Goal: Task Accomplishment & Management: Manage account settings

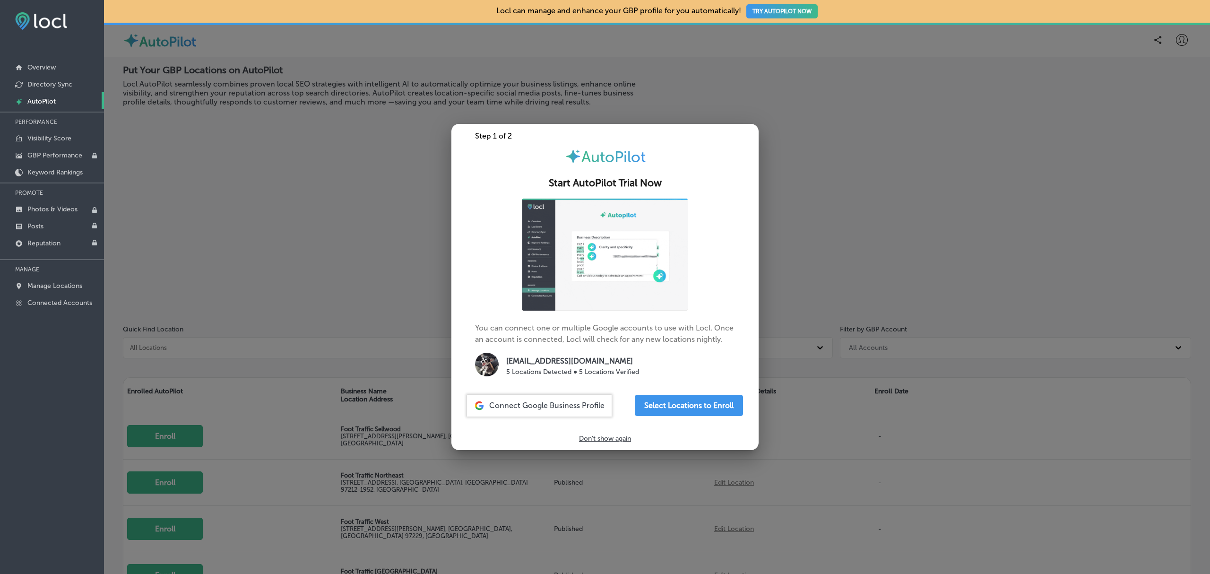
click at [379, 201] on div at bounding box center [605, 287] width 1210 height 574
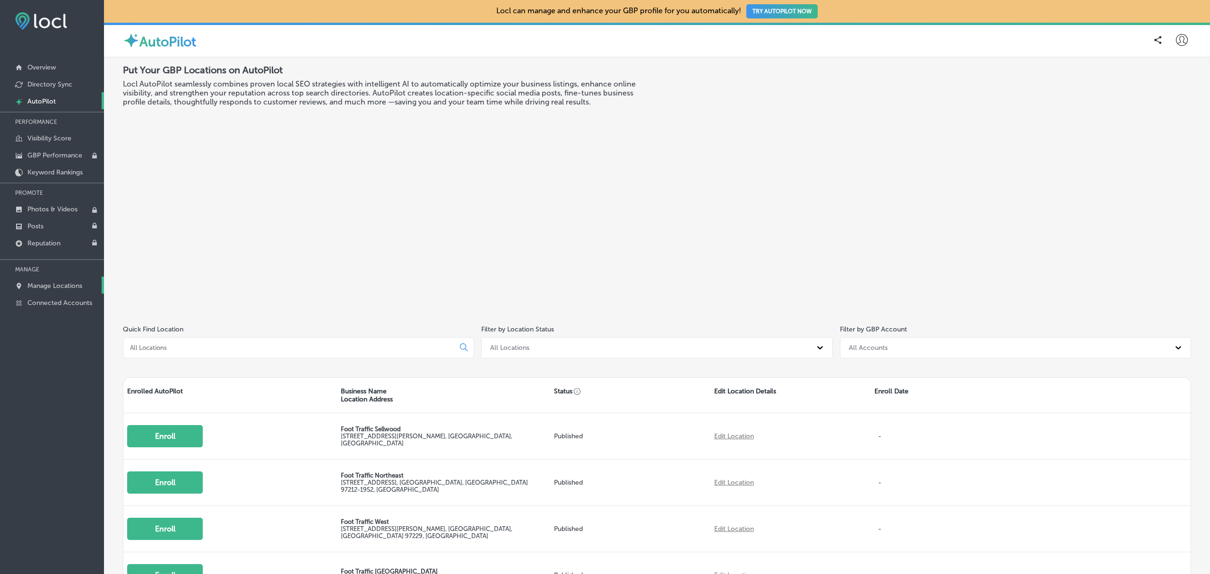
click at [74, 290] on p "Manage Locations" at bounding box center [54, 286] width 55 height 8
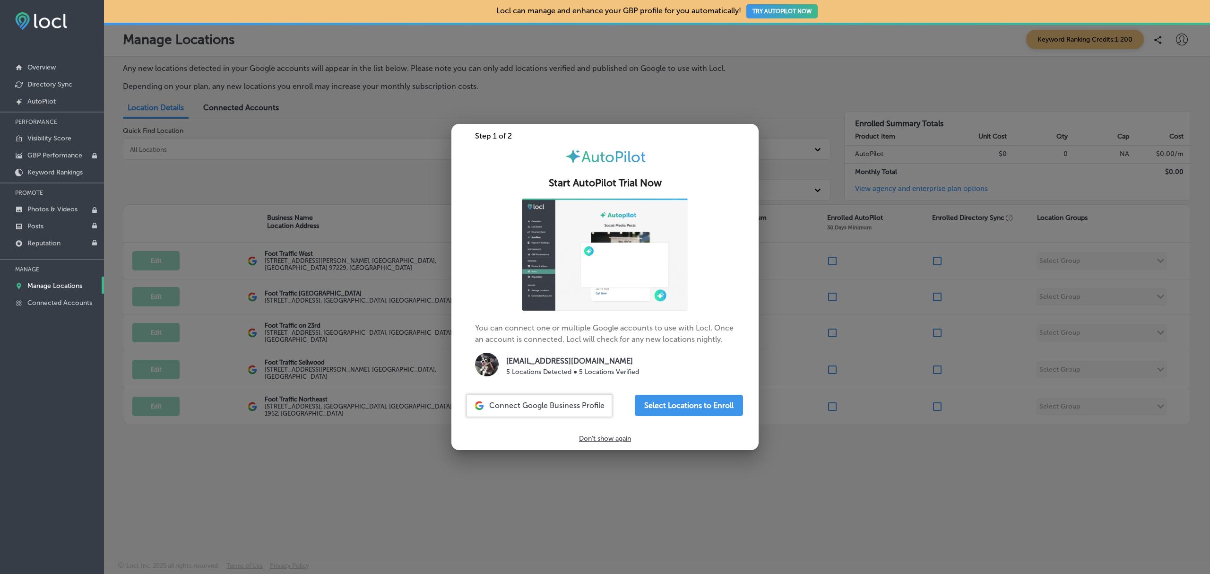
click at [186, 485] on div at bounding box center [605, 287] width 1210 height 574
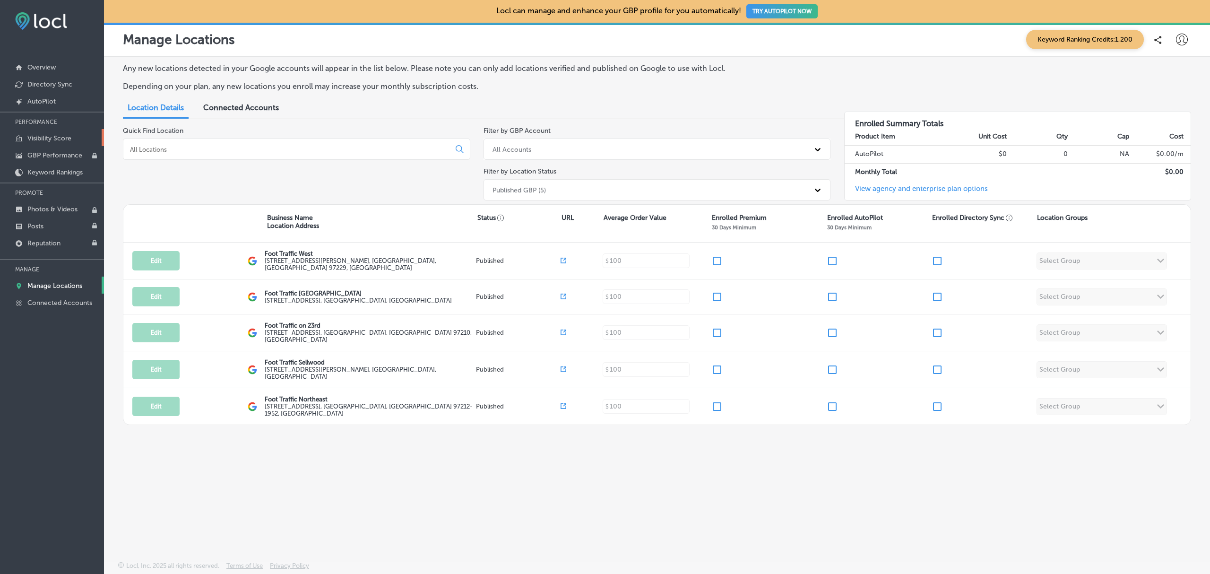
click at [70, 137] on p "Visibility Score" at bounding box center [49, 138] width 44 height 8
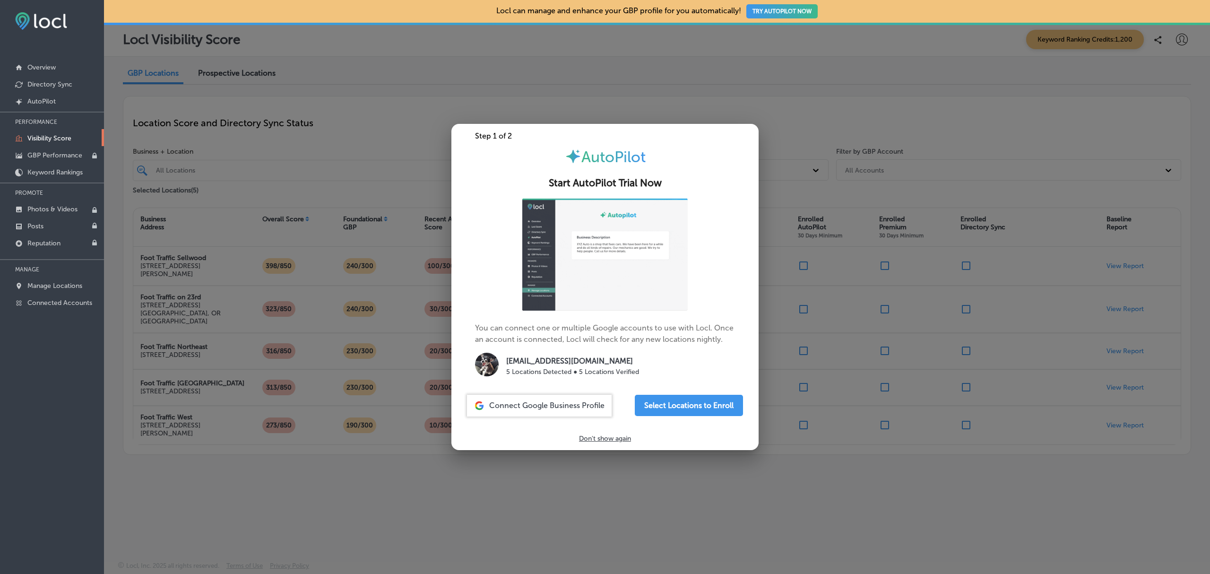
click at [333, 447] on div at bounding box center [605, 287] width 1210 height 574
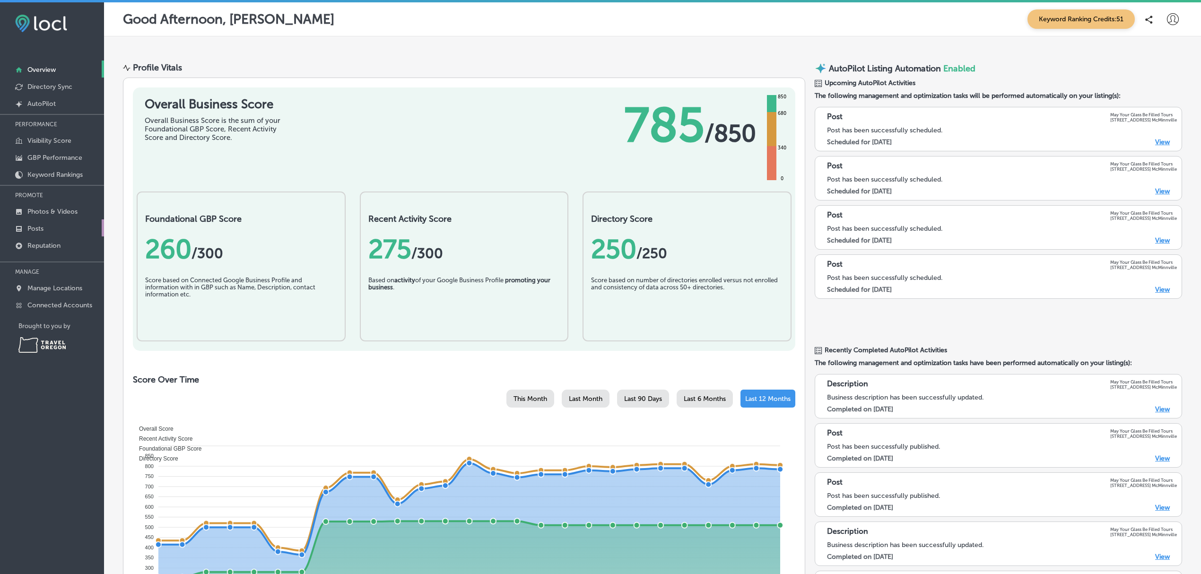
click at [38, 233] on p "Posts" at bounding box center [35, 229] width 16 height 8
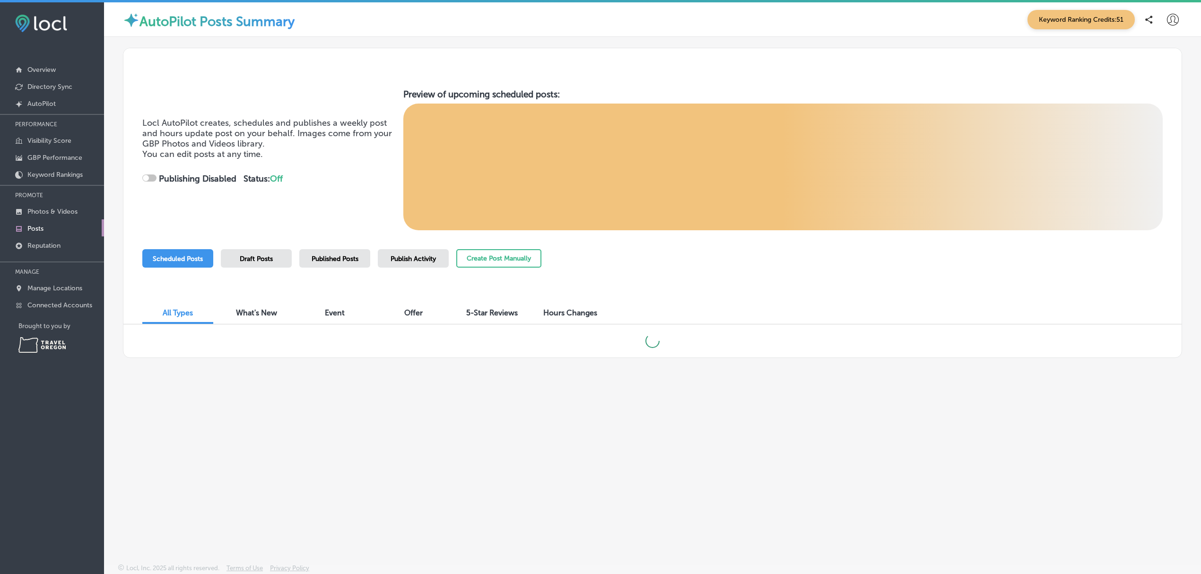
checkbox input "true"
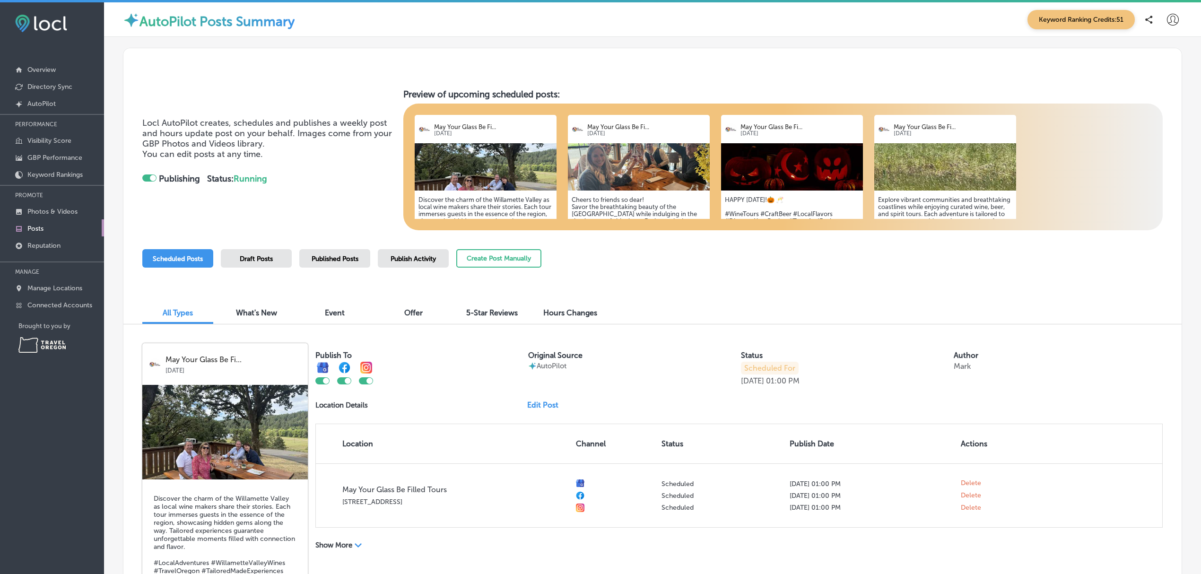
click at [1167, 19] on icon at bounding box center [1173, 20] width 12 height 12
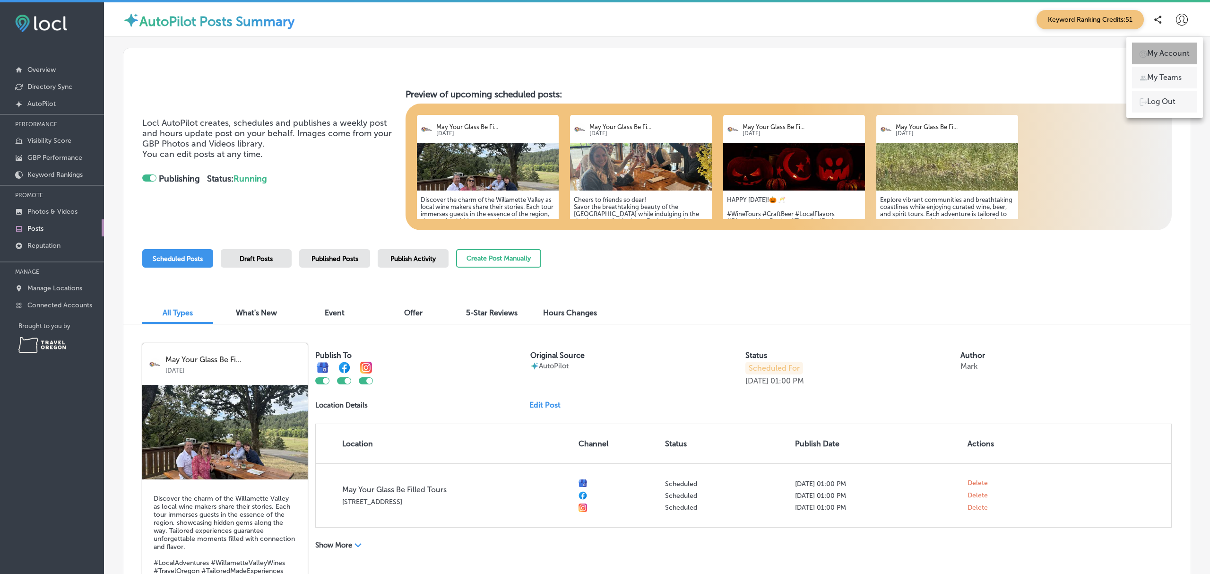
click at [1166, 56] on p "My Account" at bounding box center [1168, 53] width 43 height 11
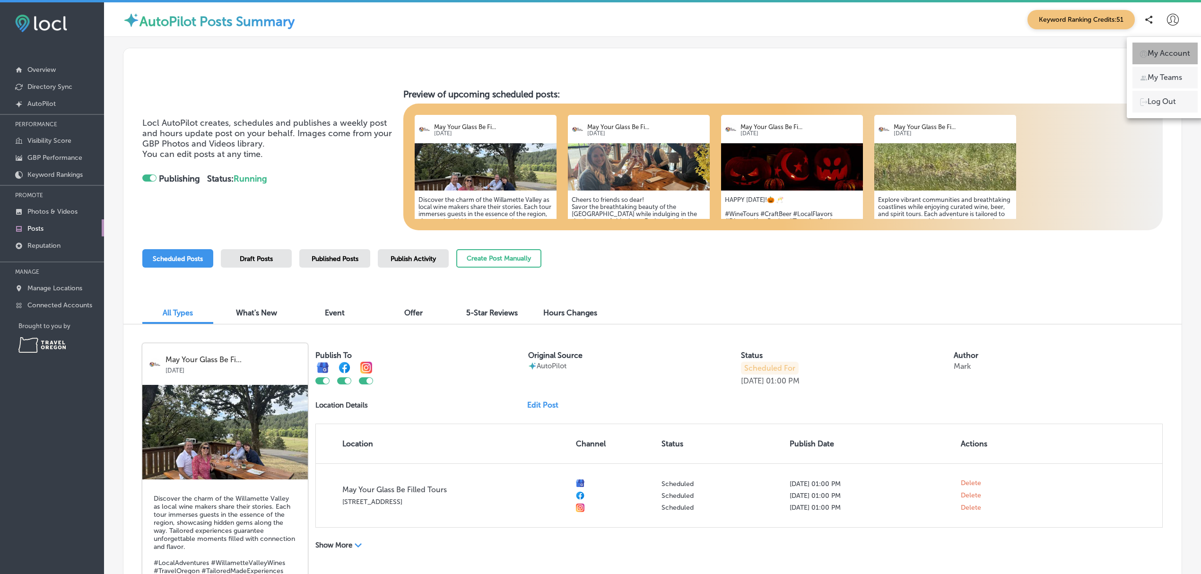
select select "US"
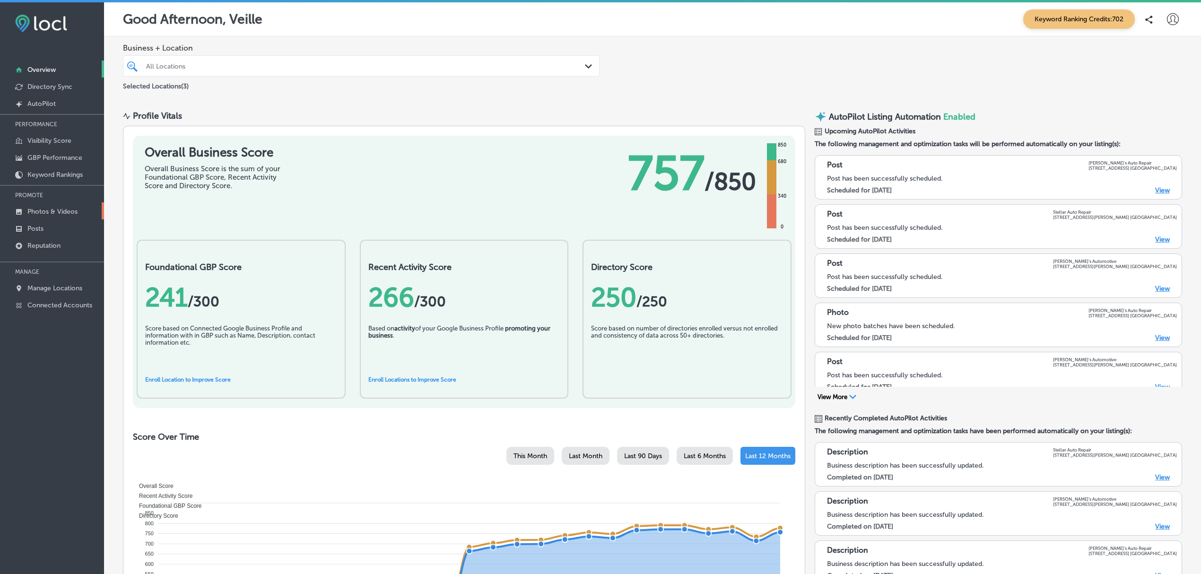
click at [50, 212] on p "Photos & Videos" at bounding box center [52, 212] width 50 height 8
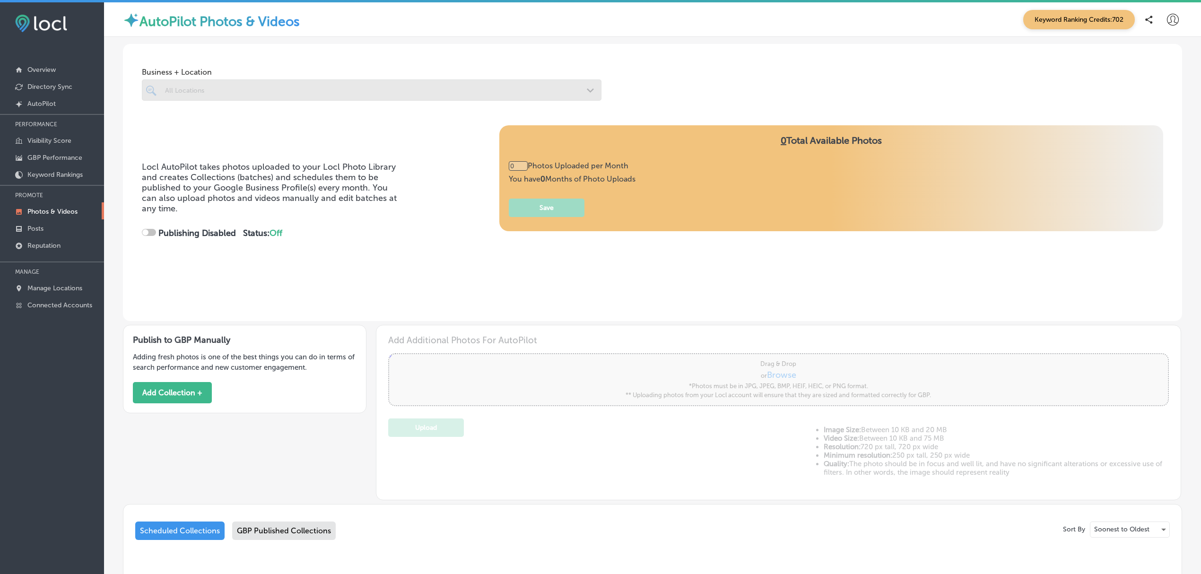
type input "5"
checkbox input "true"
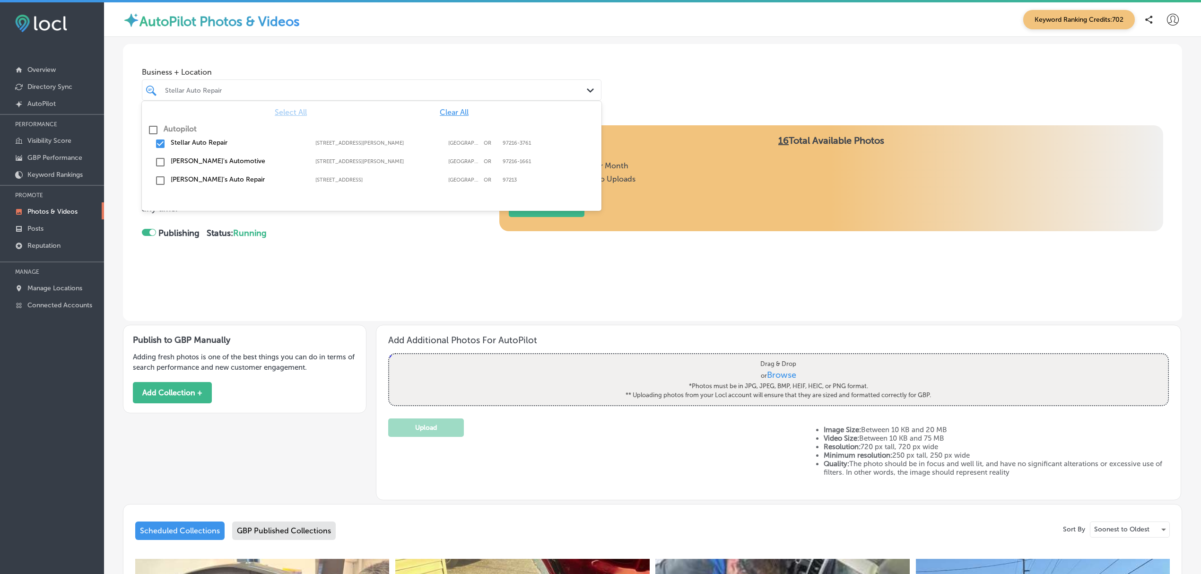
click at [424, 86] on div "Stellar Auto Repair" at bounding box center [376, 90] width 423 height 8
click at [157, 144] on input "checkbox" at bounding box center [160, 143] width 11 height 11
click at [158, 181] on input "checkbox" at bounding box center [160, 180] width 11 height 11
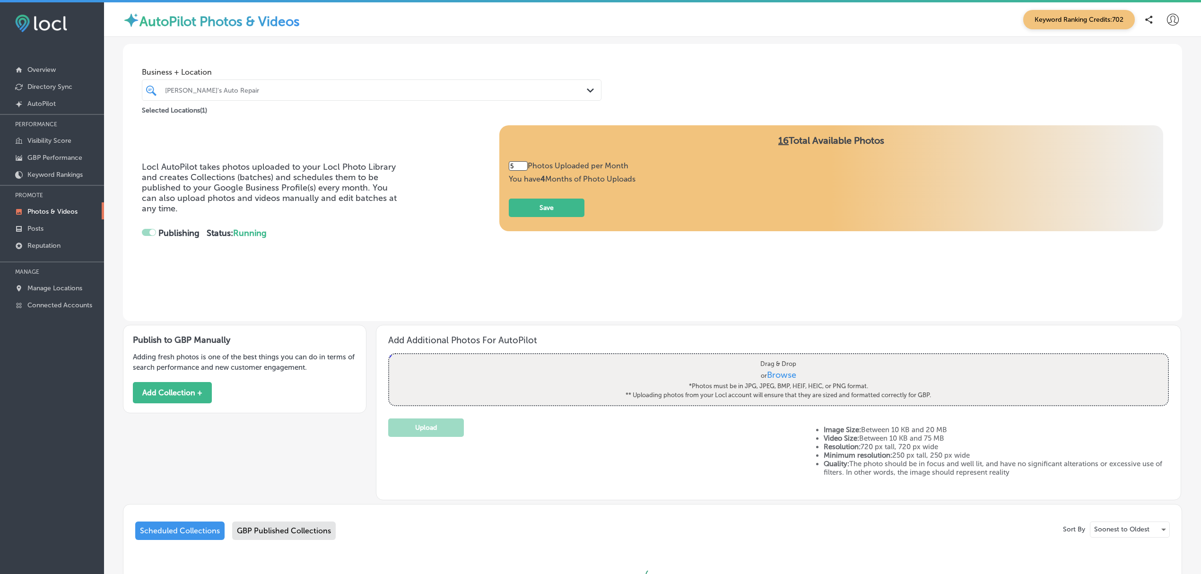
click at [373, 269] on div "Locl AutoPilot takes photos uploaded to your Locl Photo Library and creates Col…" at bounding box center [652, 208] width 1021 height 167
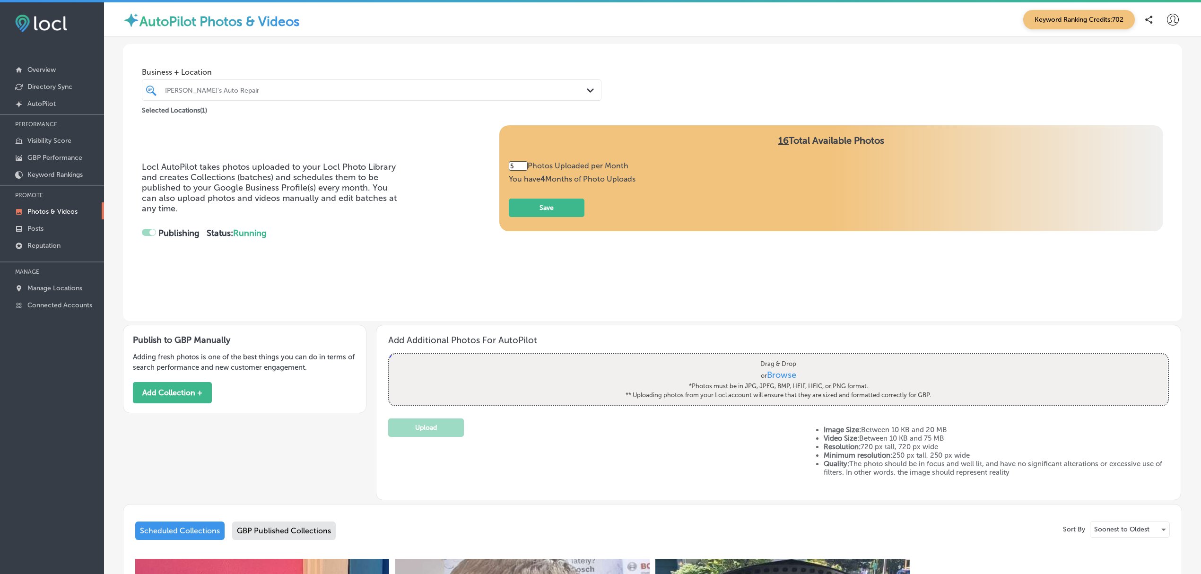
type input "3"
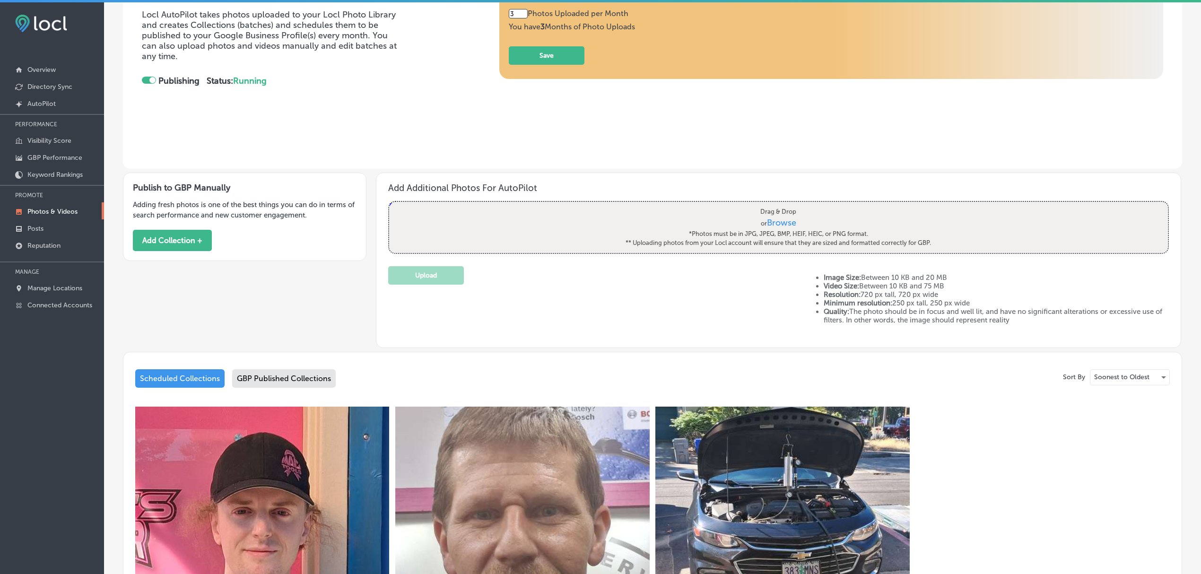
scroll to position [152, 0]
click at [271, 384] on div "GBP Published Collections" at bounding box center [284, 379] width 104 height 18
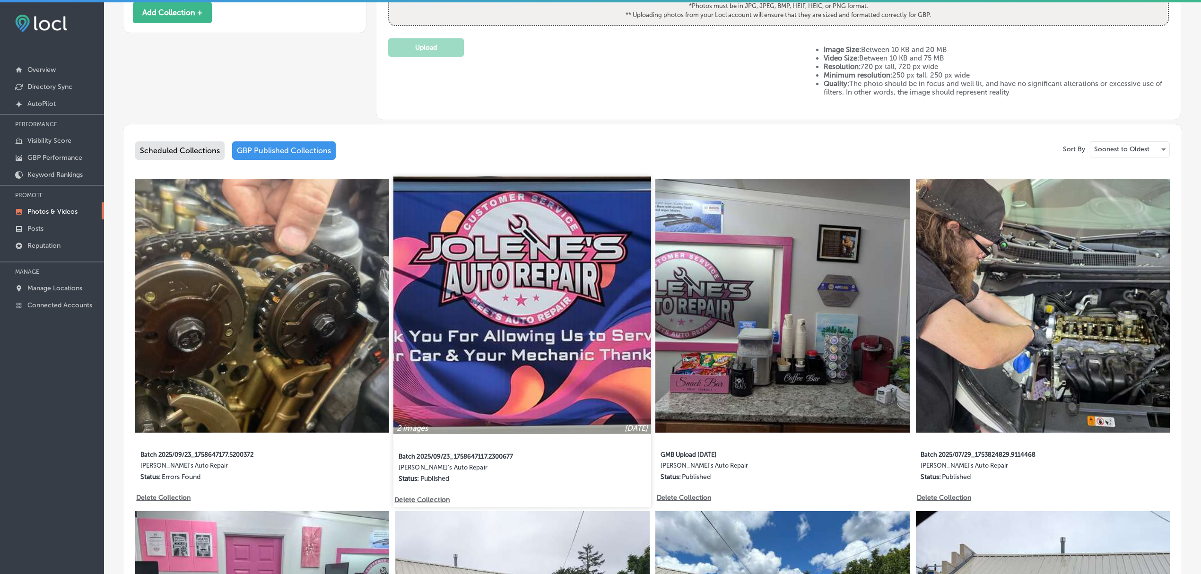
scroll to position [379, 0]
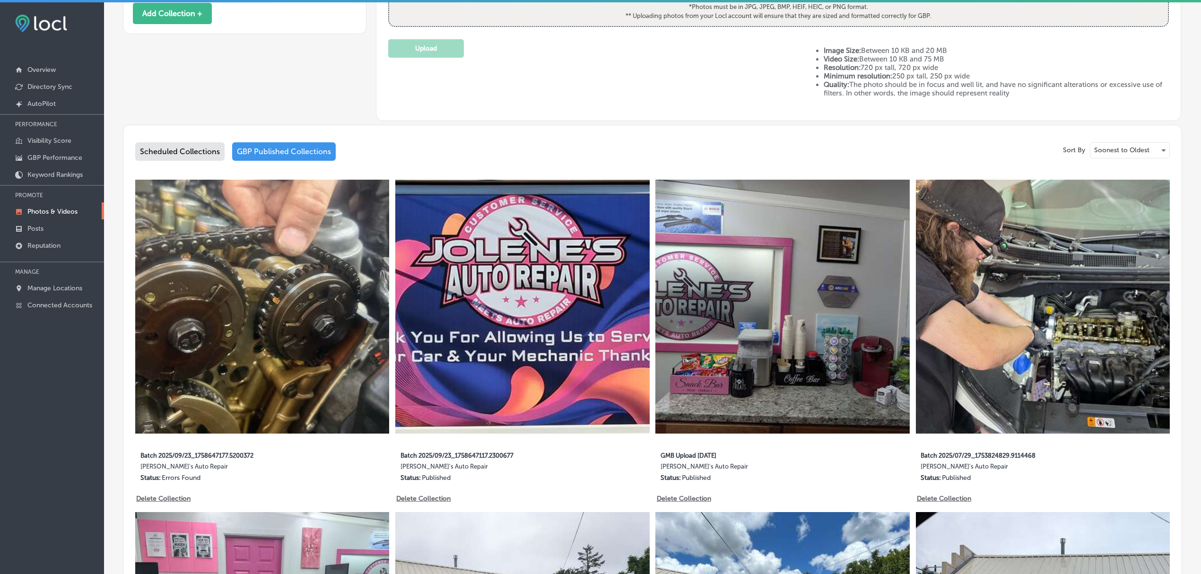
click at [172, 147] on div "Scheduled Collections" at bounding box center [179, 151] width 89 height 18
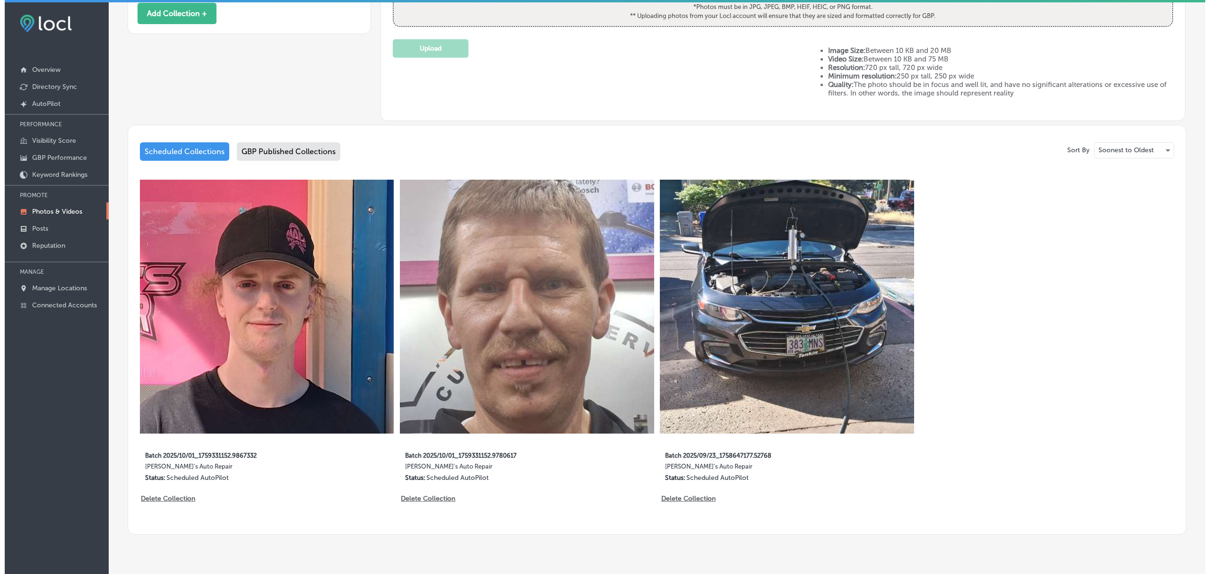
scroll to position [204, 0]
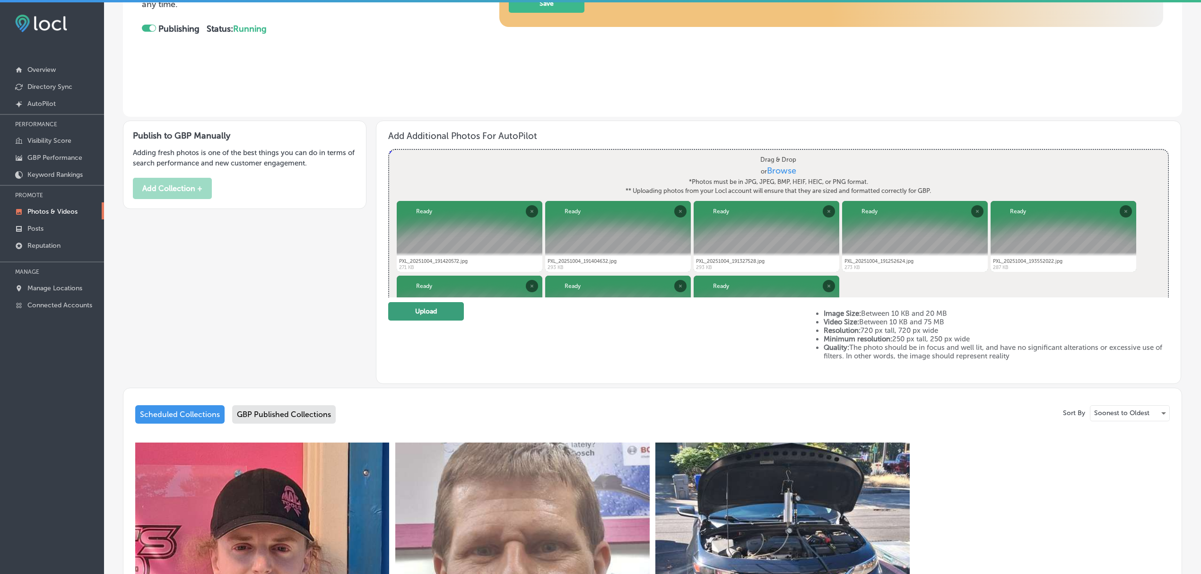
click at [438, 303] on button "Upload" at bounding box center [426, 311] width 76 height 18
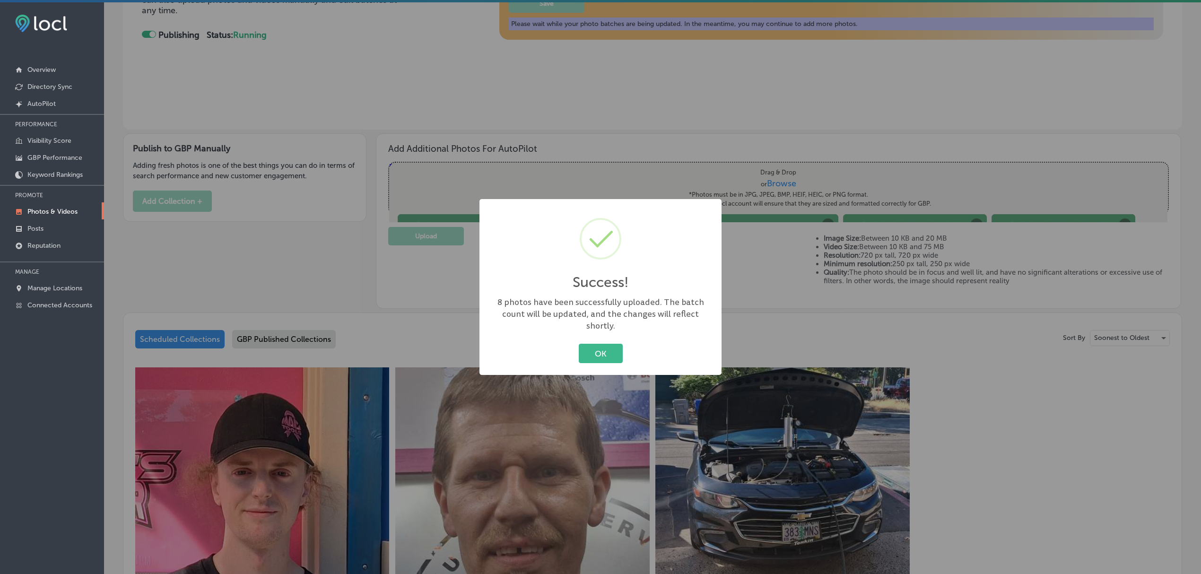
scroll to position [211, 0]
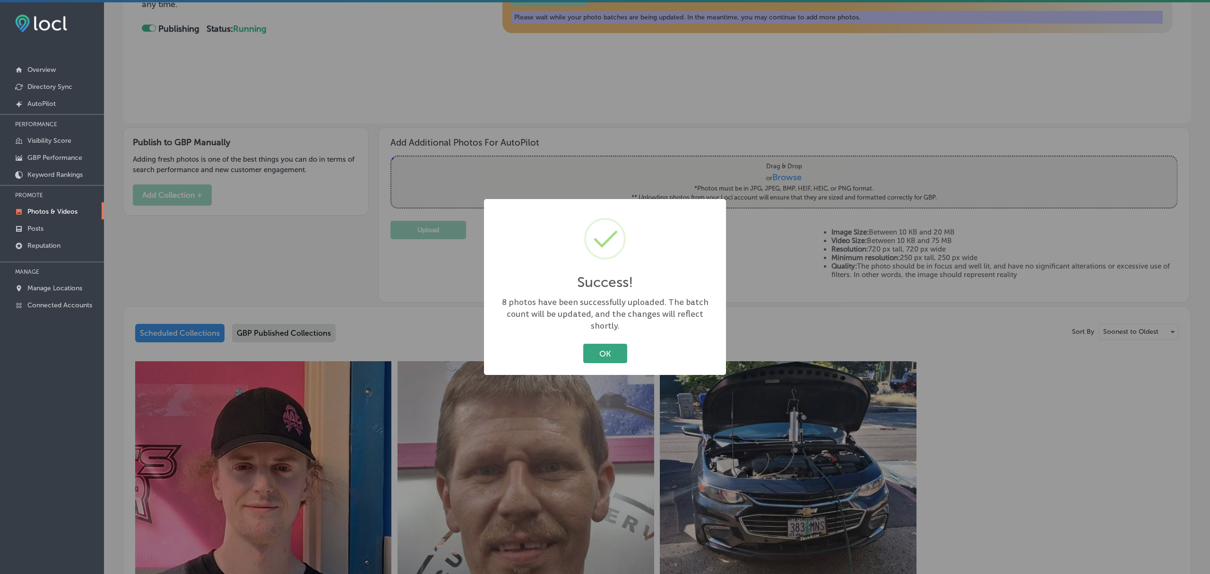
click at [607, 344] on button "OK" at bounding box center [605, 353] width 44 height 19
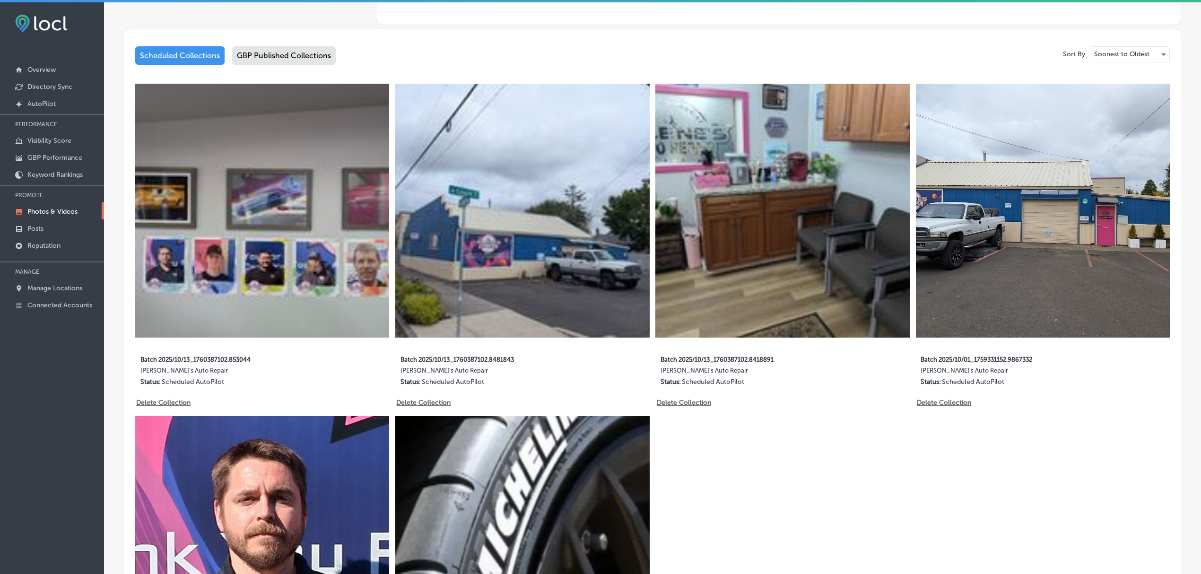
scroll to position [476, 0]
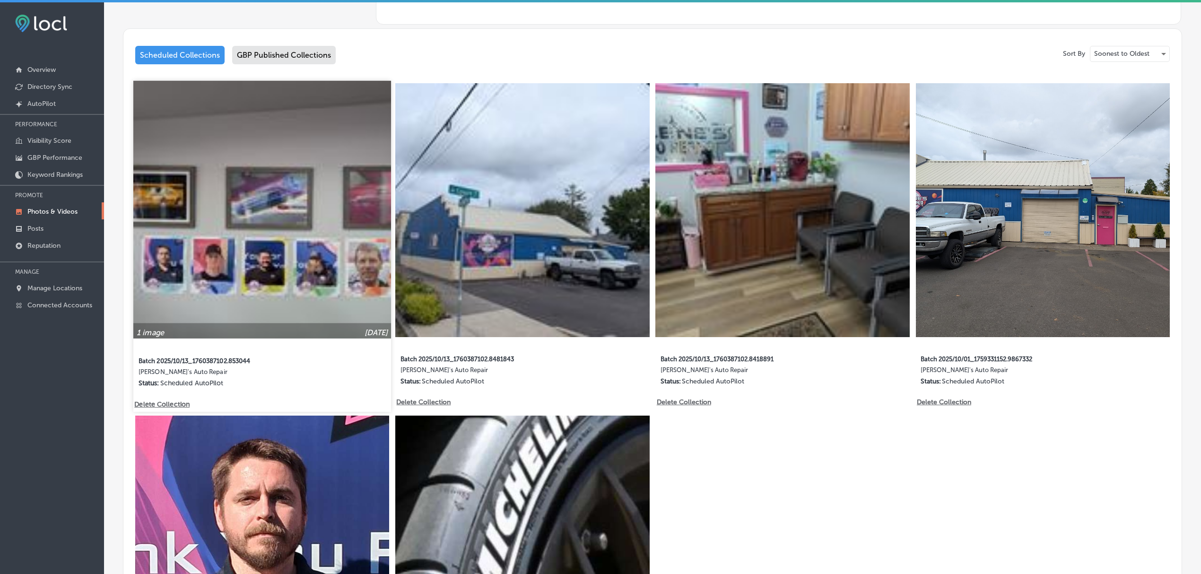
click at [248, 234] on img at bounding box center [262, 209] width 258 height 258
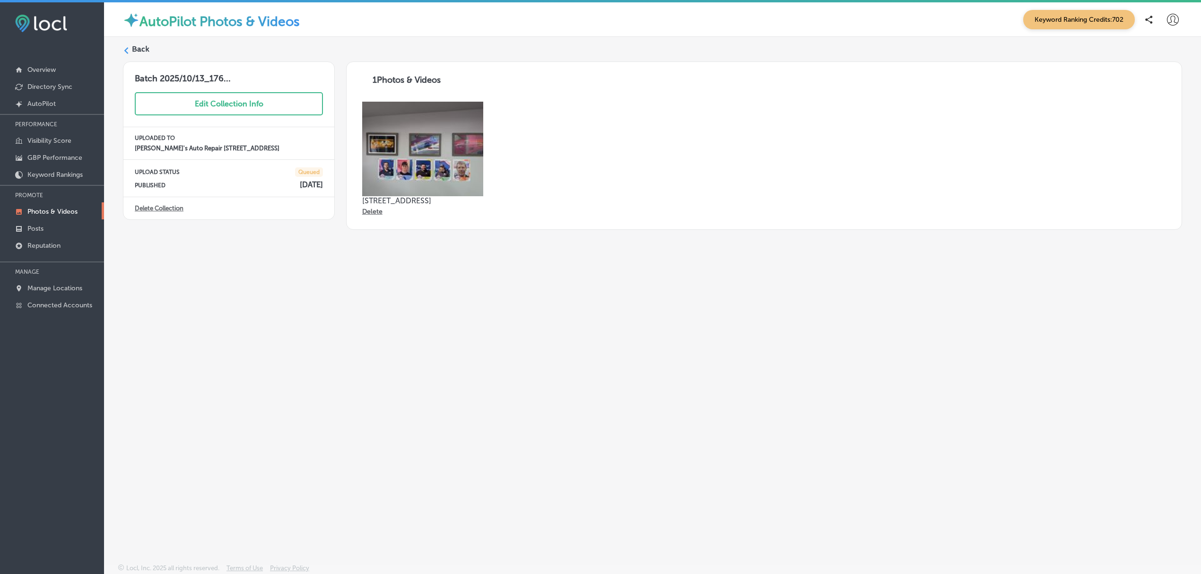
click at [420, 144] on img at bounding box center [422, 149] width 121 height 95
click at [140, 46] on label "Back" at bounding box center [140, 49] width 17 height 10
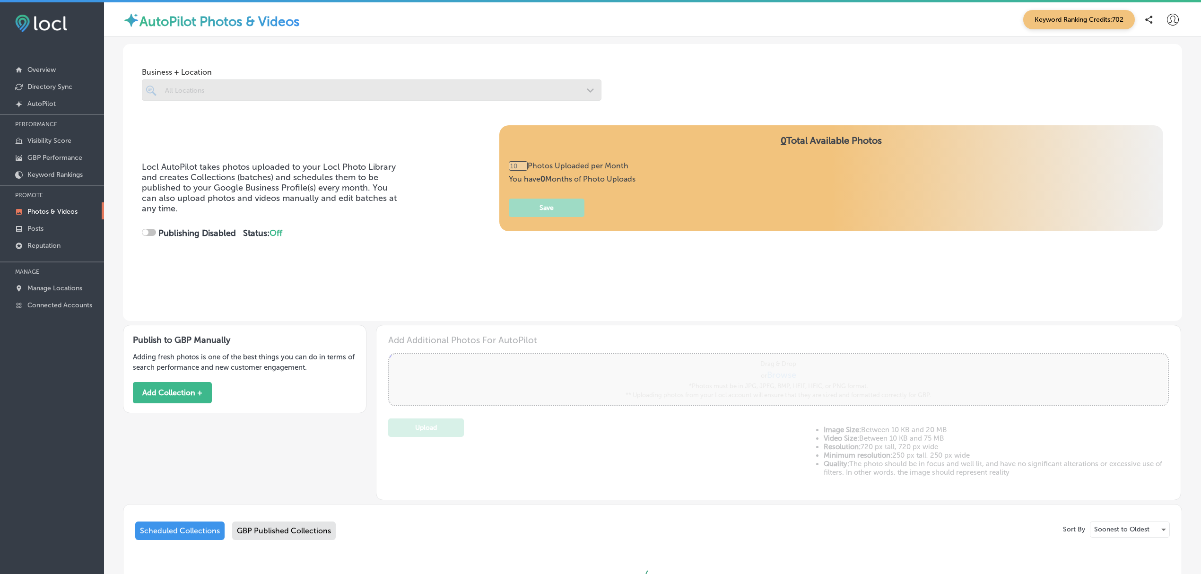
checkbox input "true"
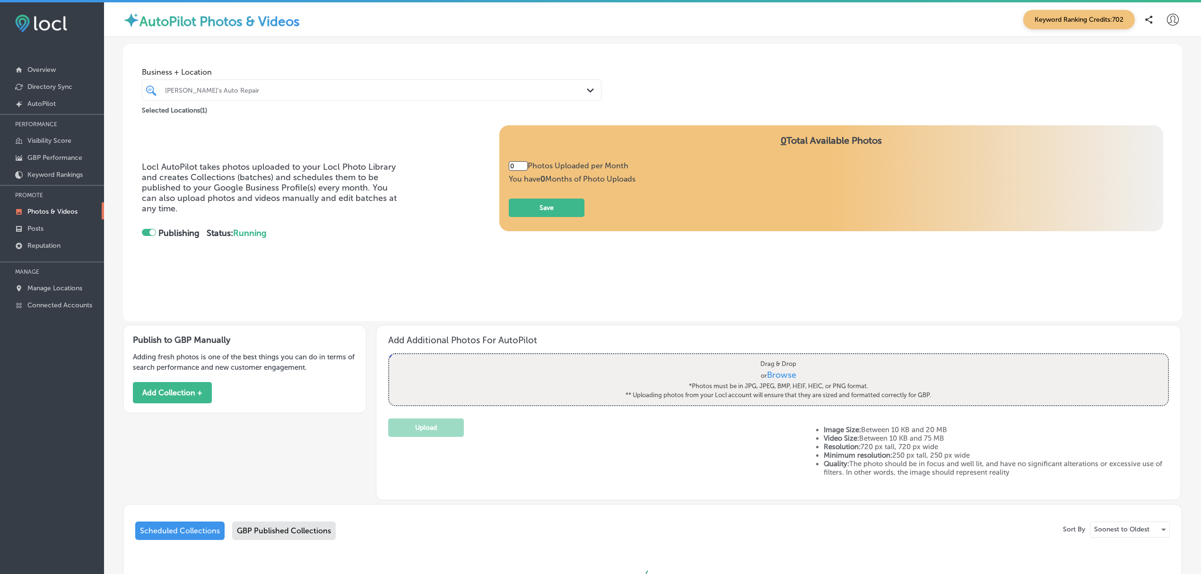
type input "3"
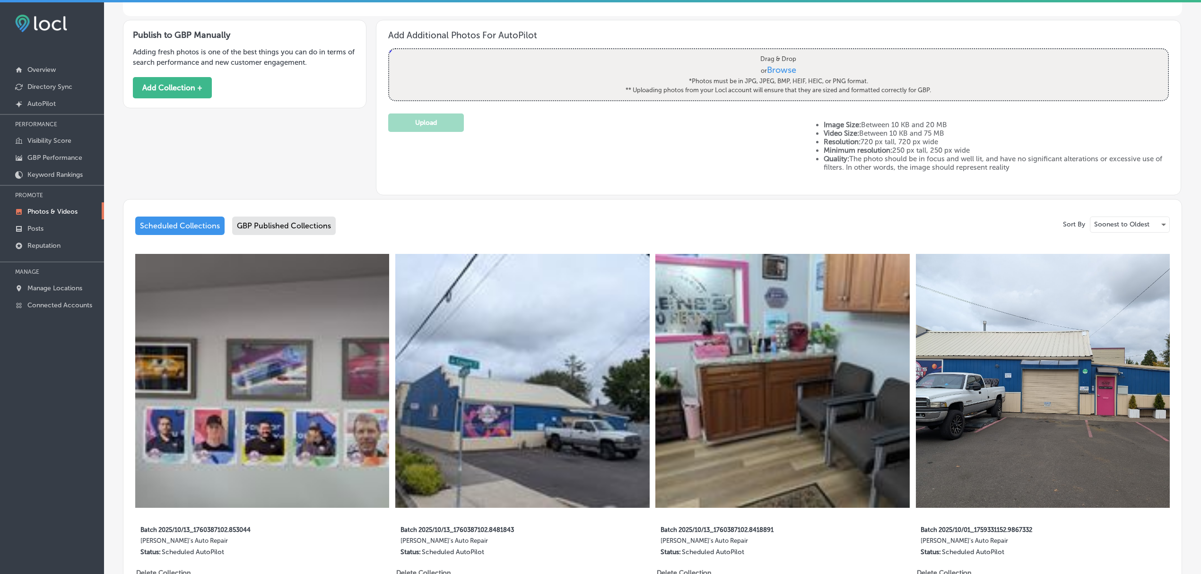
scroll to position [305, 0]
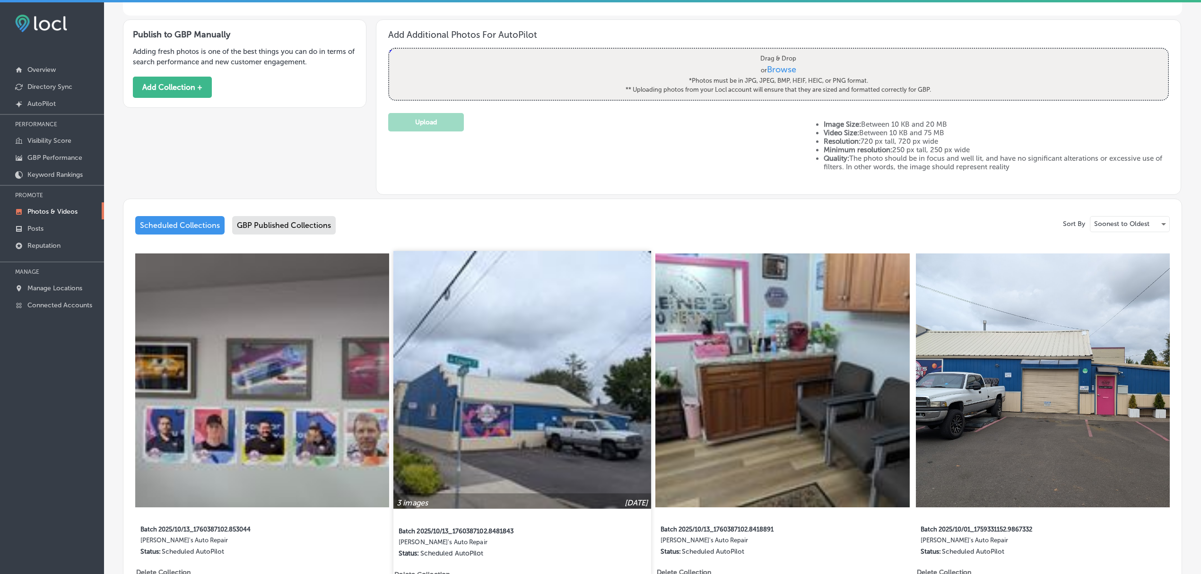
click at [524, 400] on img at bounding box center [522, 380] width 258 height 258
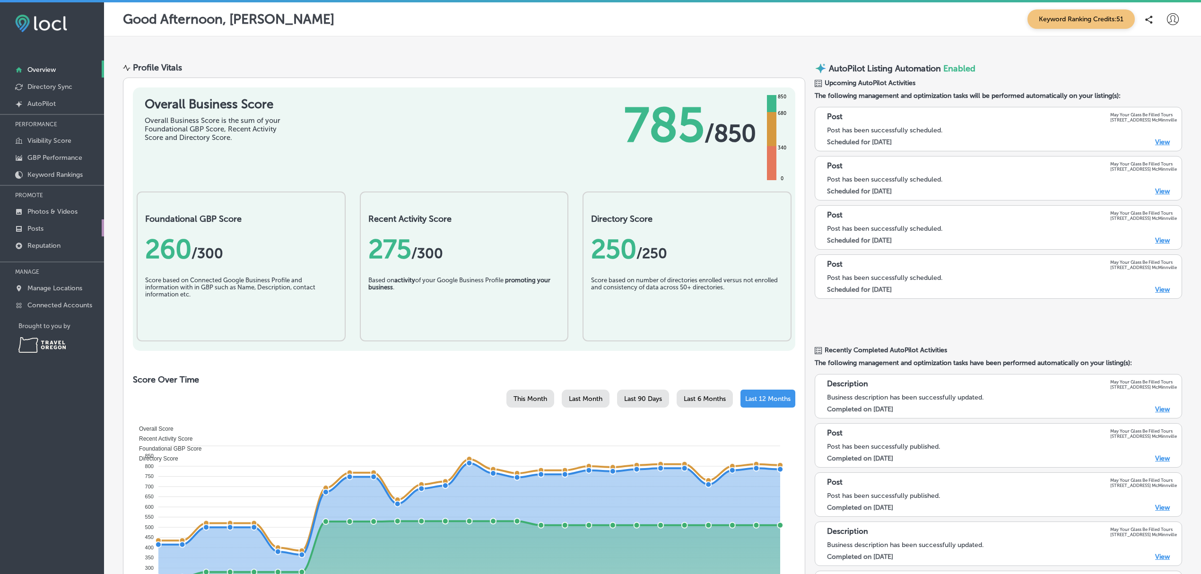
click at [44, 233] on link "Posts" at bounding box center [52, 227] width 104 height 17
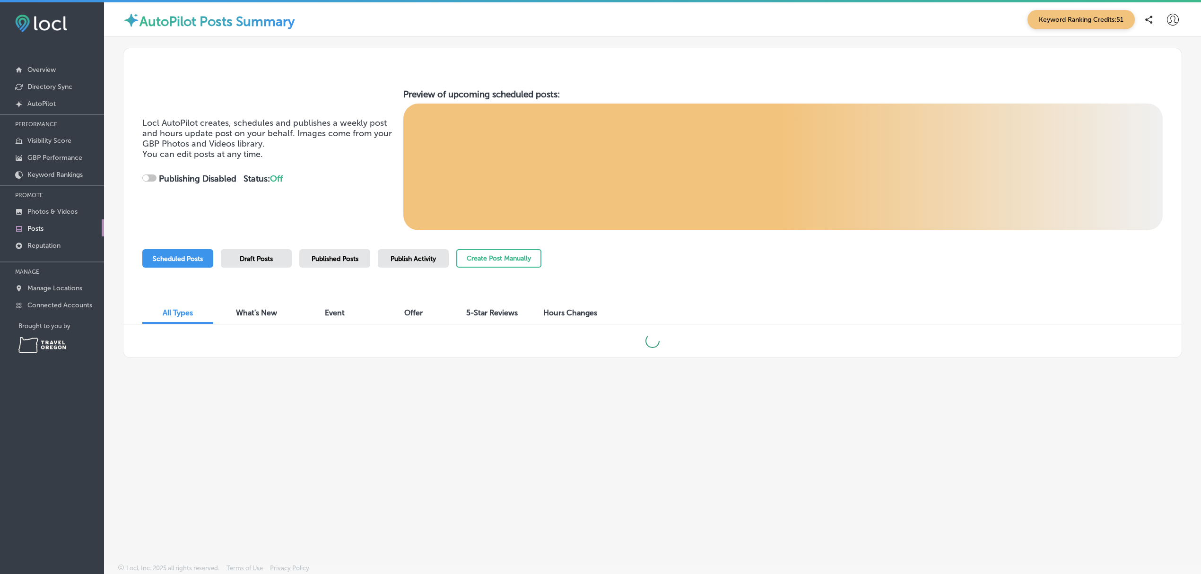
checkbox input "true"
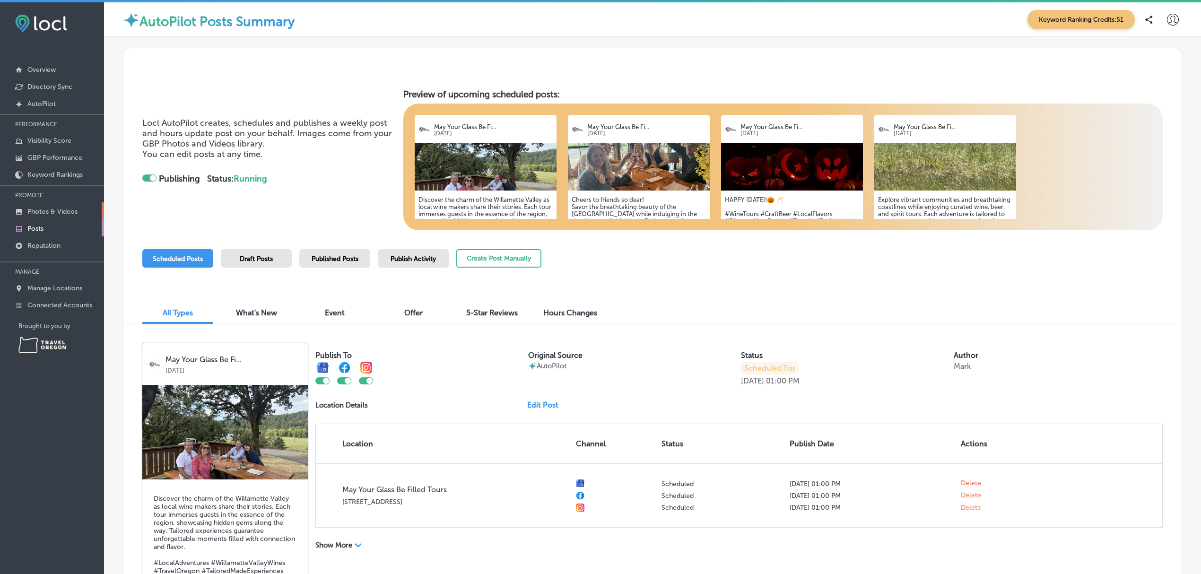
click at [69, 210] on p "Photos & Videos" at bounding box center [52, 212] width 50 height 8
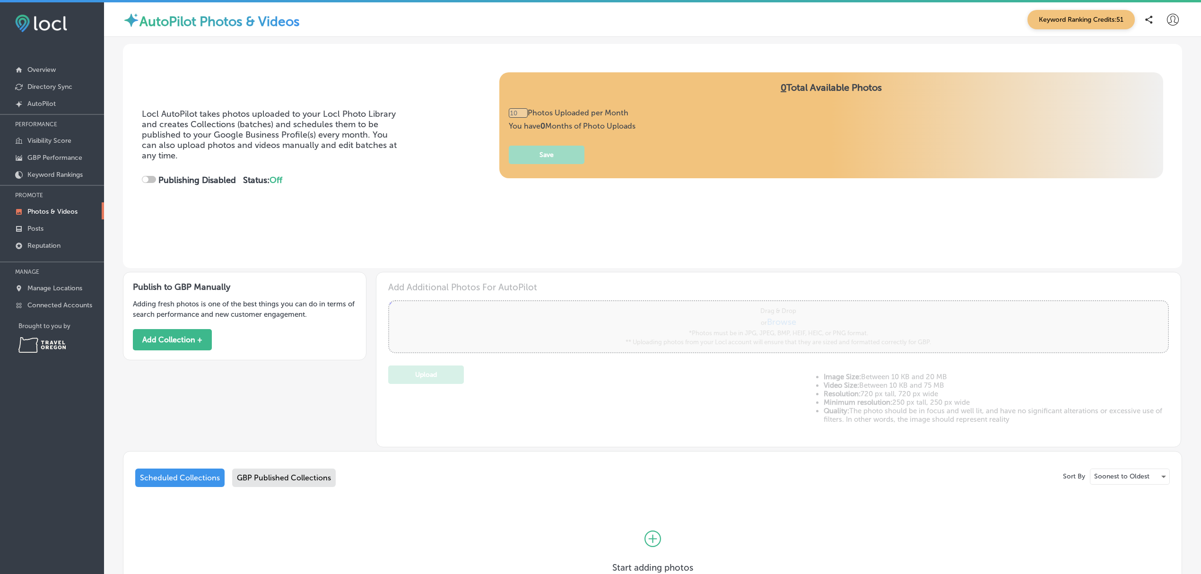
type input "0"
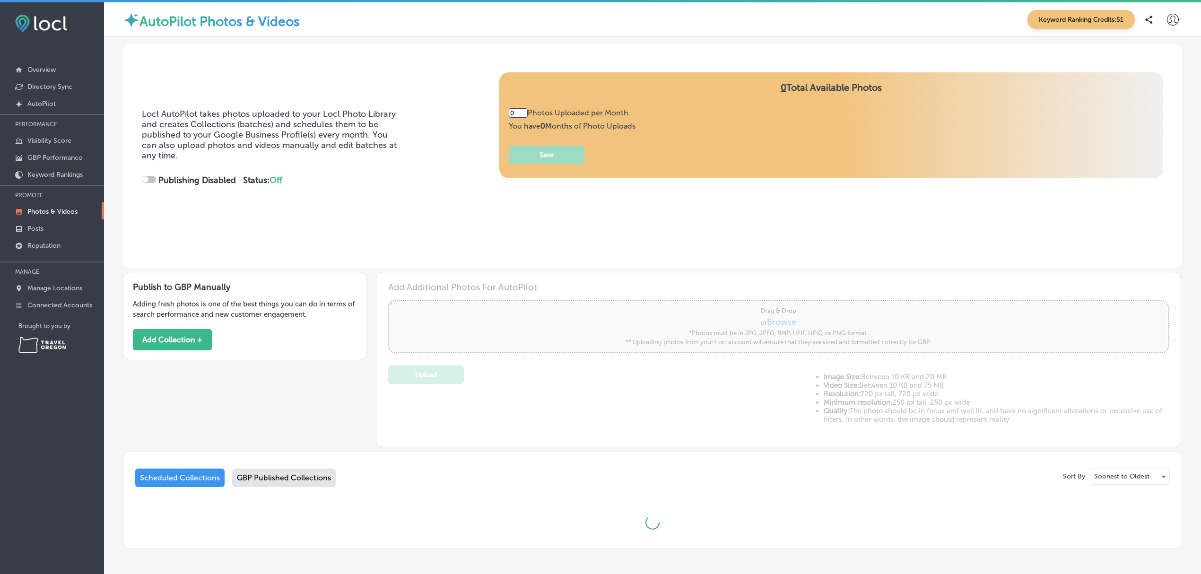
checkbox input "true"
type input "5"
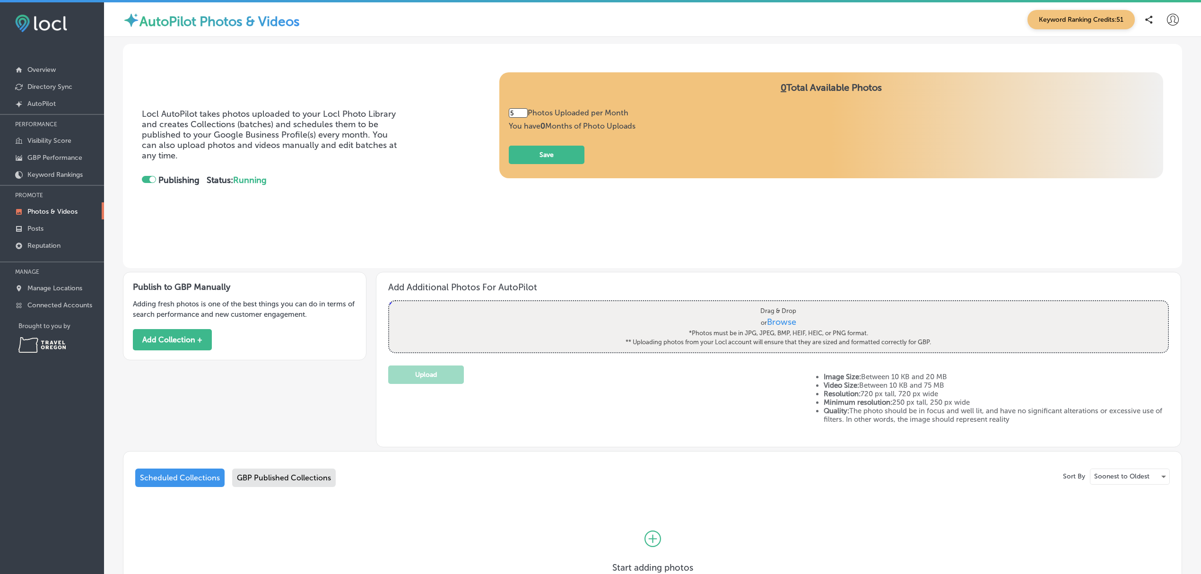
click at [285, 479] on div "GBP Published Collections" at bounding box center [284, 477] width 104 height 18
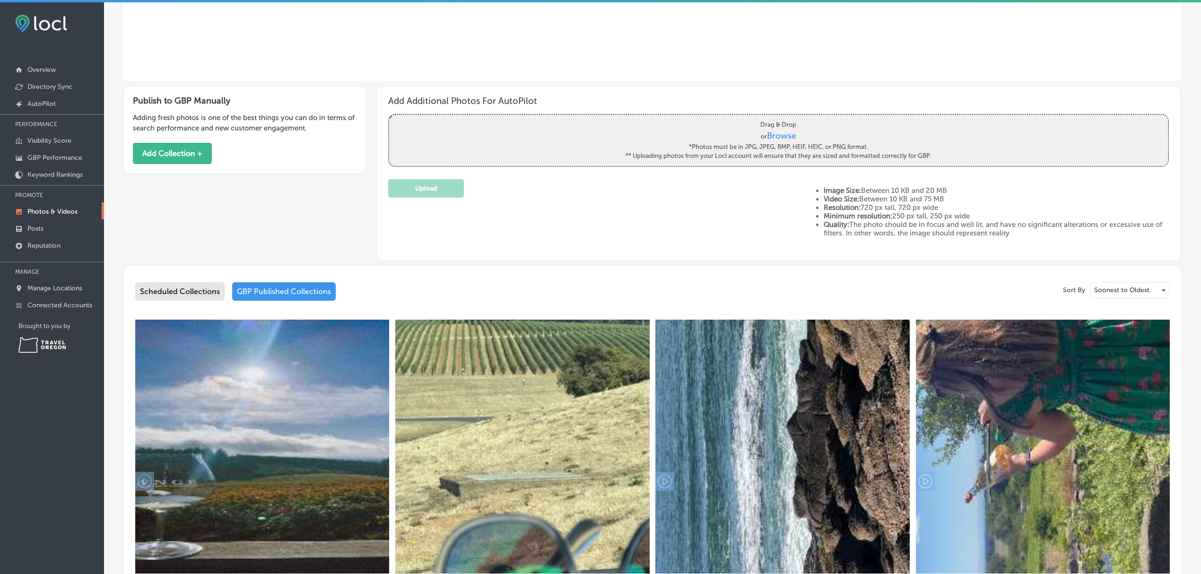
scroll to position [186, 0]
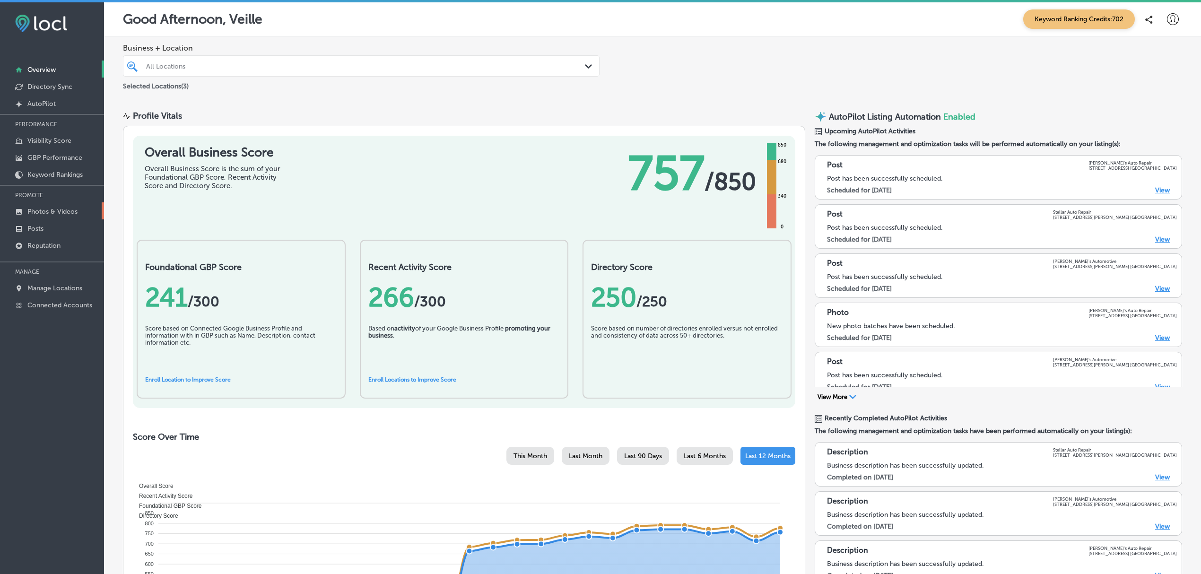
click at [56, 205] on link "Photos & Videos" at bounding box center [52, 210] width 104 height 17
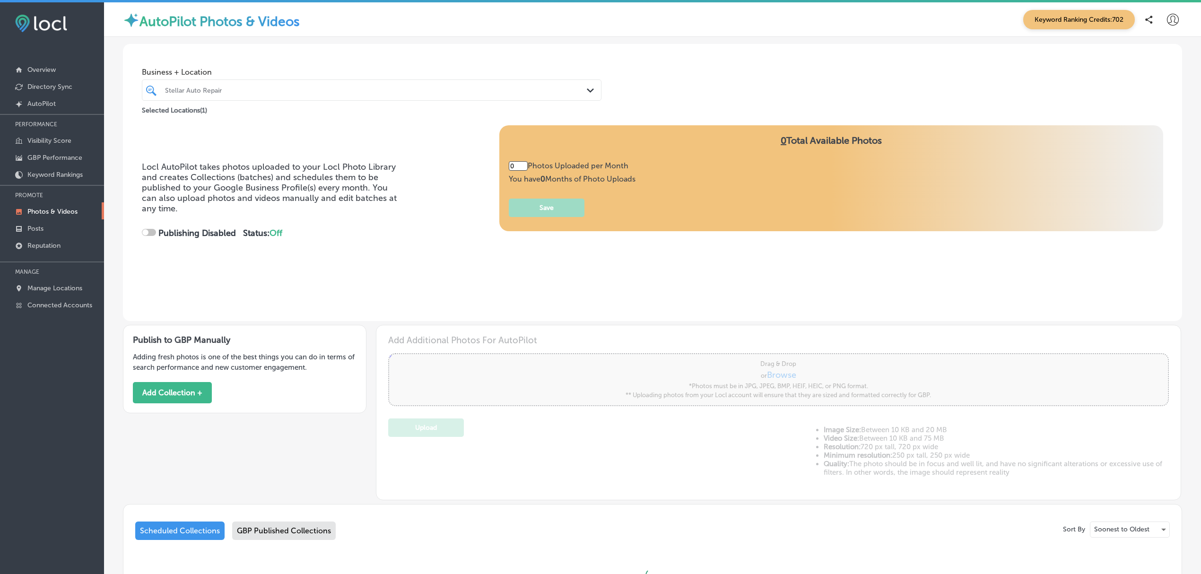
type input "5"
checkbox input "true"
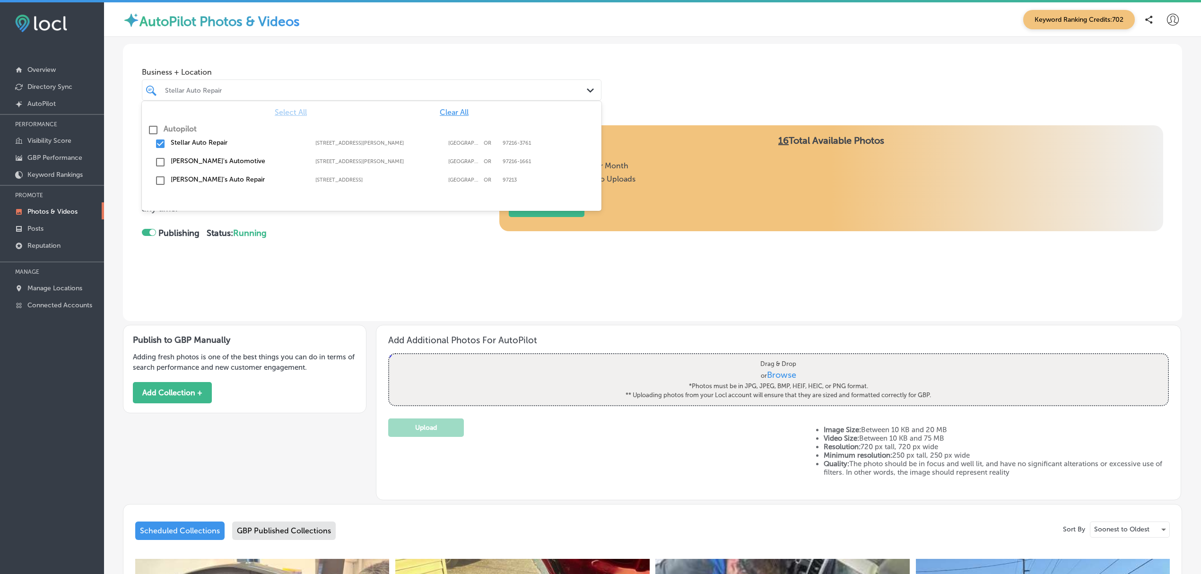
click at [277, 95] on div at bounding box center [350, 90] width 373 height 13
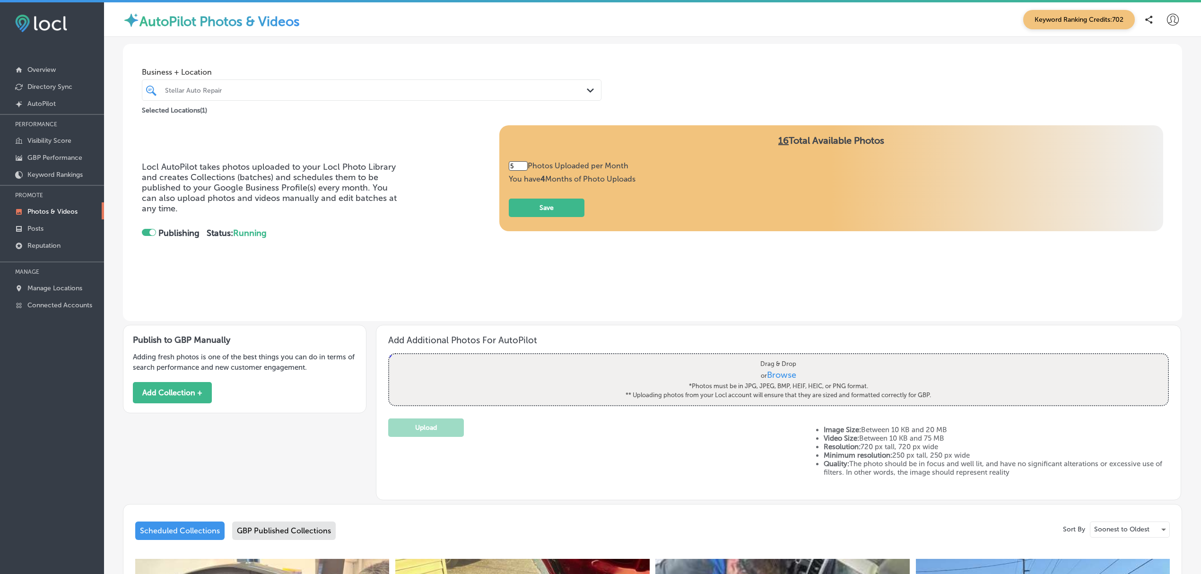
click at [691, 67] on div "Business + Location Stellar Auto Repair Path Created with Sketch. Selected Loca…" at bounding box center [652, 80] width 1059 height 72
click at [438, 93] on div "Stellar Auto Repair" at bounding box center [376, 90] width 423 height 8
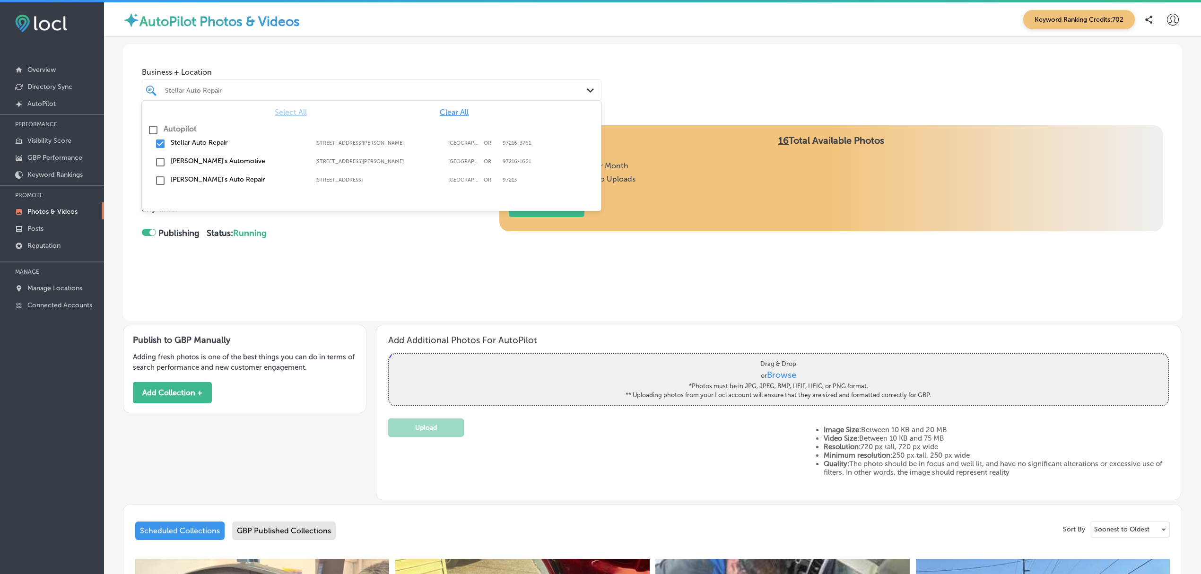
click at [157, 143] on input "checkbox" at bounding box center [160, 143] width 11 height 11
click at [163, 182] on input "checkbox" at bounding box center [160, 180] width 11 height 11
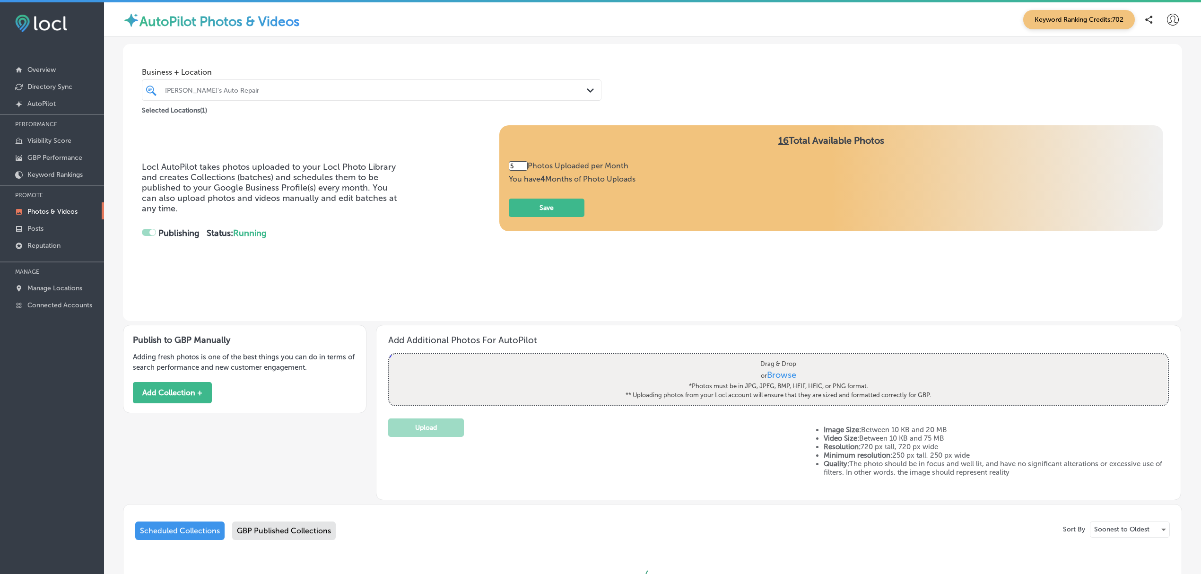
type input "3"
click at [282, 269] on div "Locl AutoPilot takes photos uploaded to your Locl Photo Library and creates Col…" at bounding box center [652, 208] width 1021 height 167
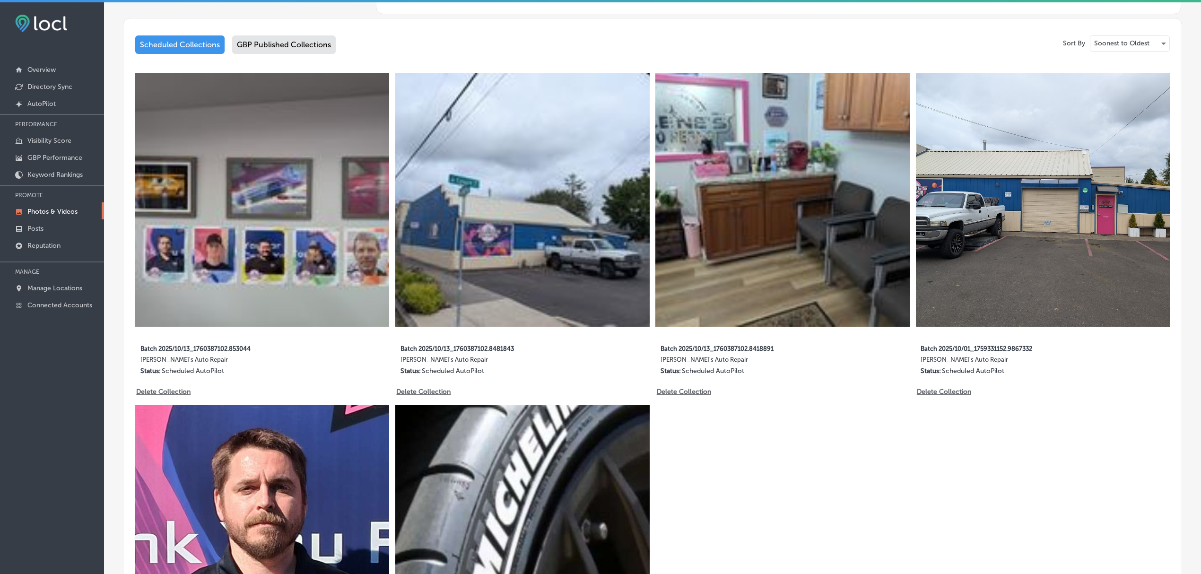
scroll to position [487, 0]
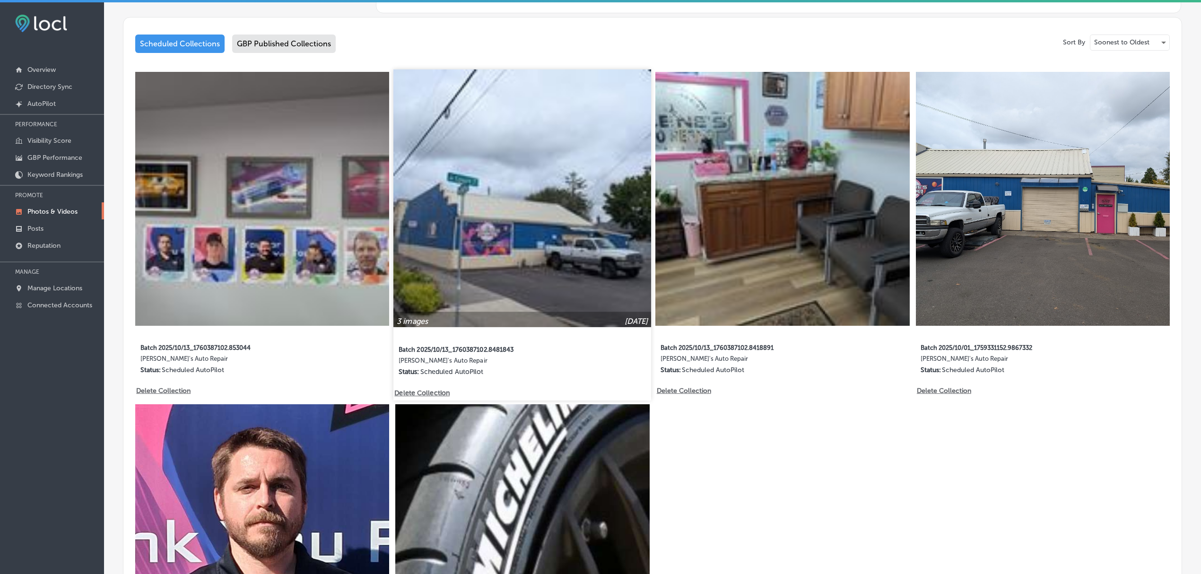
click at [513, 217] on img at bounding box center [522, 198] width 258 height 258
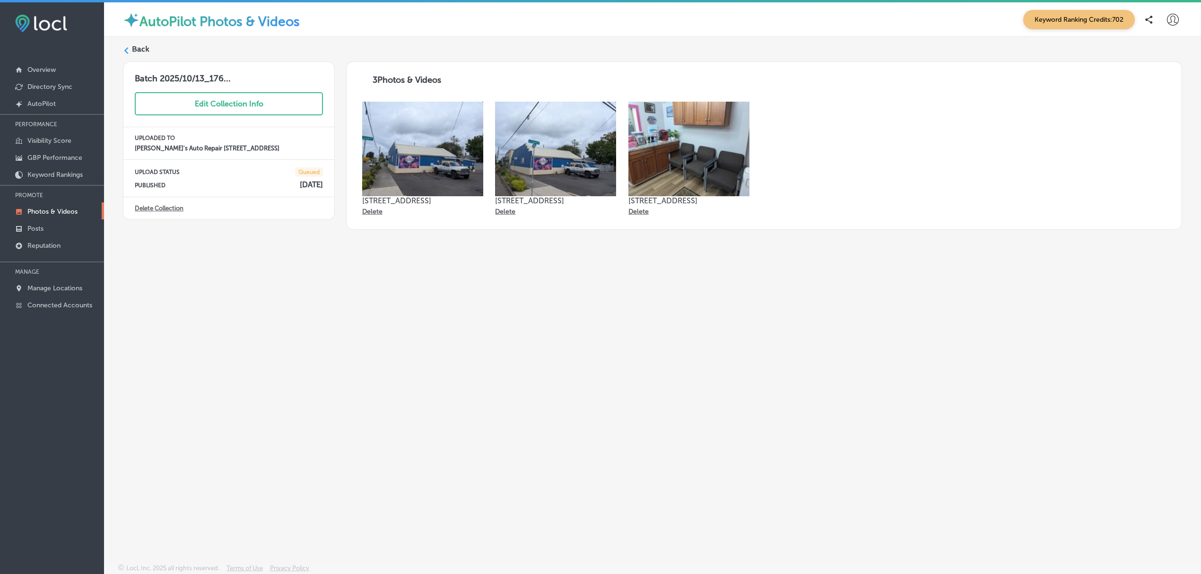
click at [410, 145] on img at bounding box center [422, 149] width 121 height 95
click at [377, 214] on p "Delete" at bounding box center [372, 212] width 20 height 8
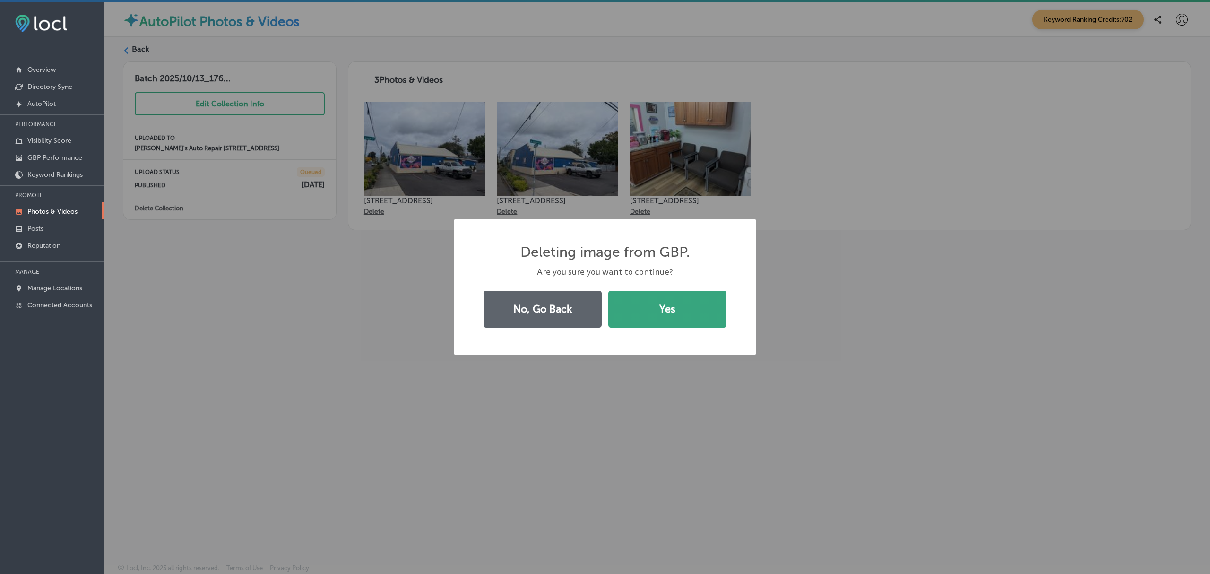
click at [704, 296] on button "Yes" at bounding box center [667, 309] width 118 height 37
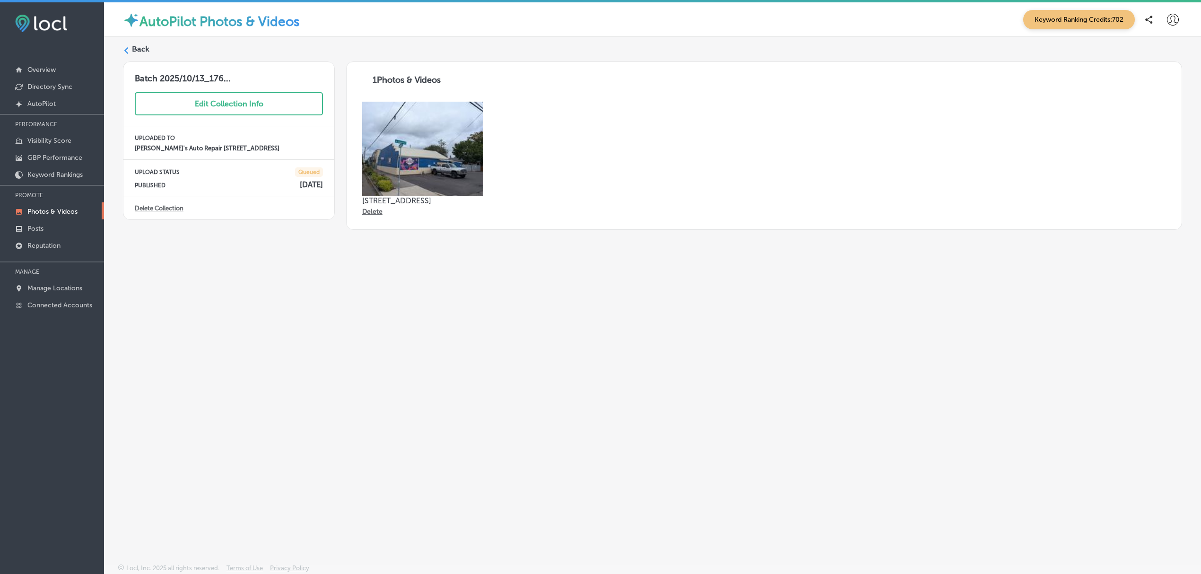
click at [137, 48] on label "Back" at bounding box center [140, 49] width 17 height 10
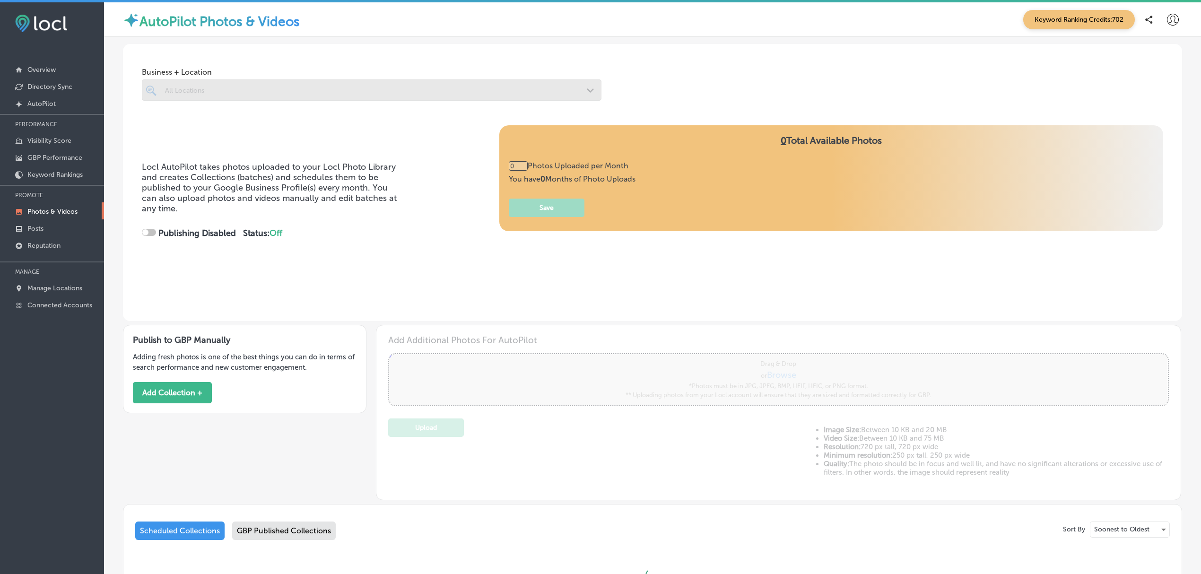
type input "3"
checkbox input "true"
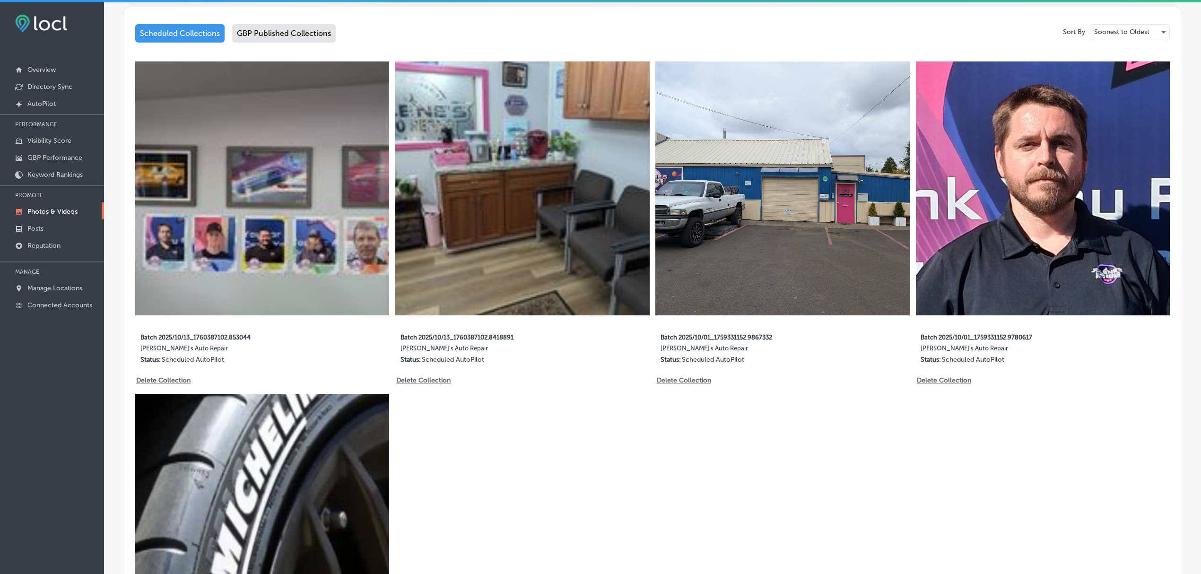
scroll to position [498, 0]
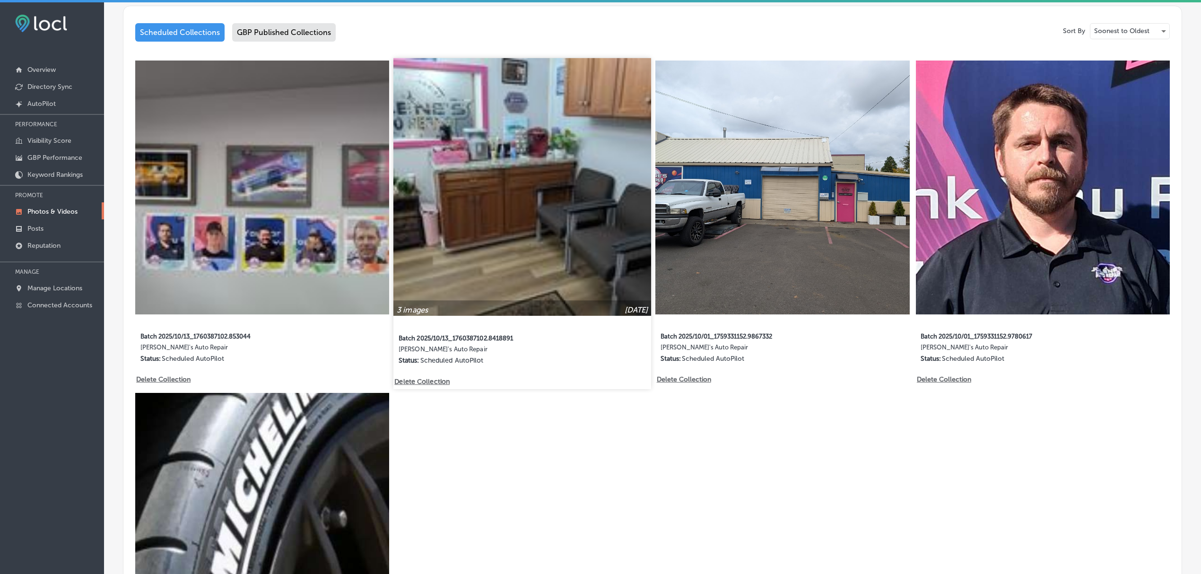
click at [522, 227] on img at bounding box center [522, 187] width 258 height 258
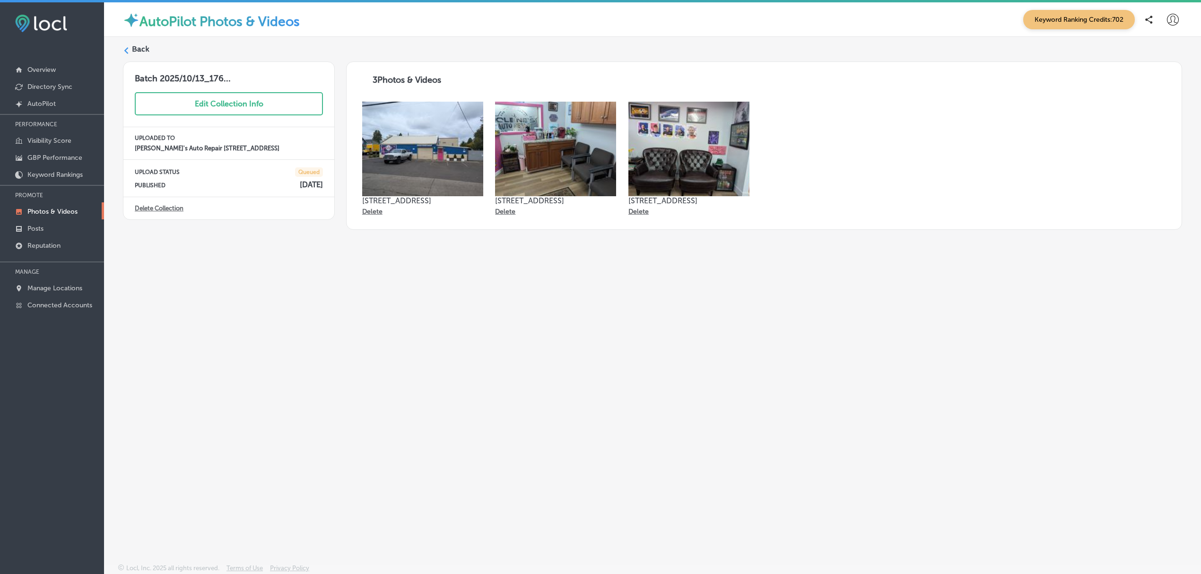
click at [145, 52] on label "Back" at bounding box center [140, 49] width 17 height 10
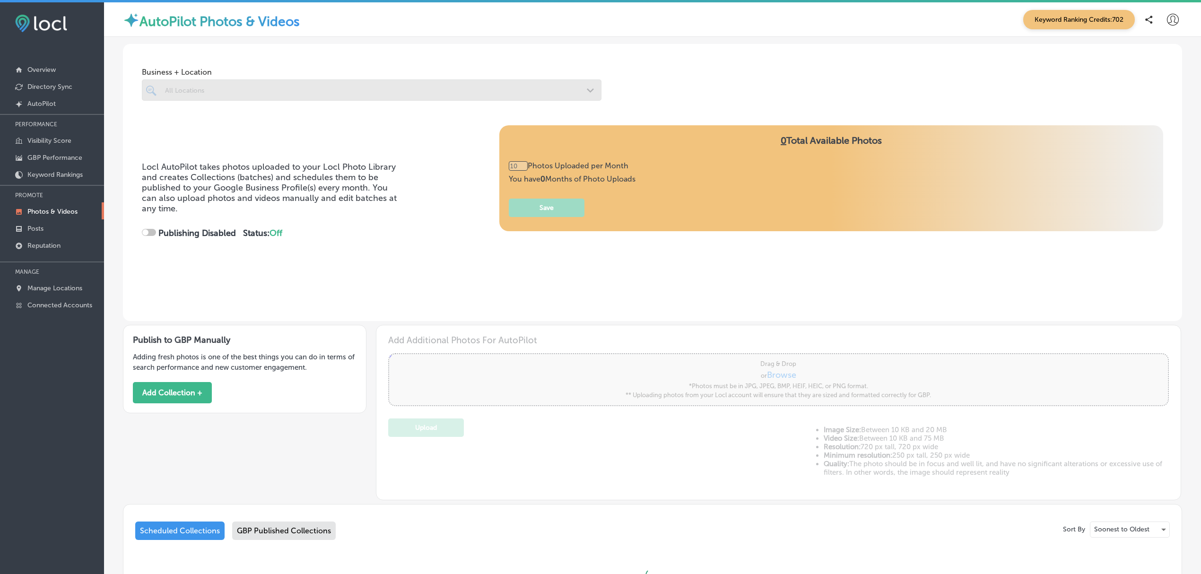
type input "3"
checkbox input "true"
type input "3"
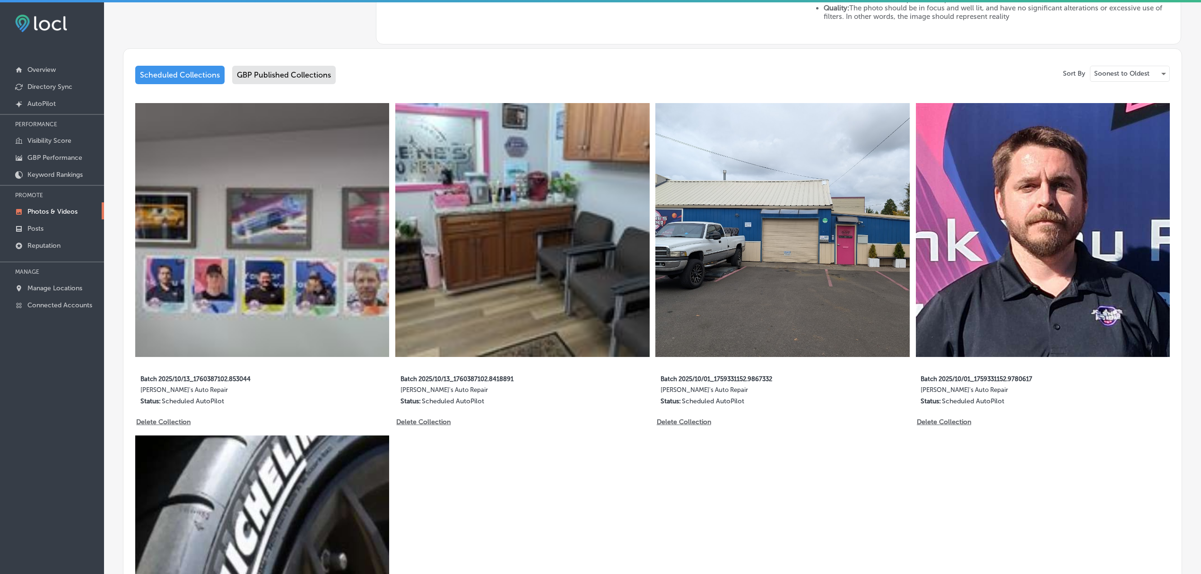
scroll to position [457, 0]
